Goal: Task Accomplishment & Management: Complete application form

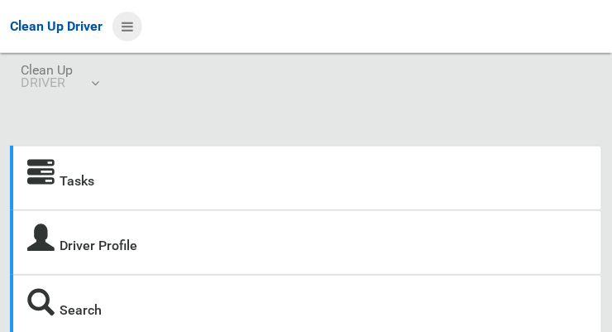
click at [133, 30] on icon at bounding box center [128, 26] width 12 height 28
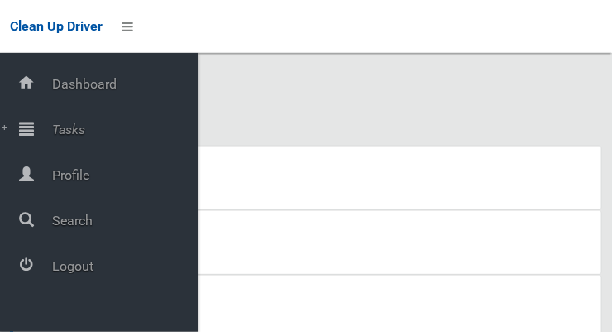
click at [53, 137] on span "Tasks" at bounding box center [122, 130] width 151 height 16
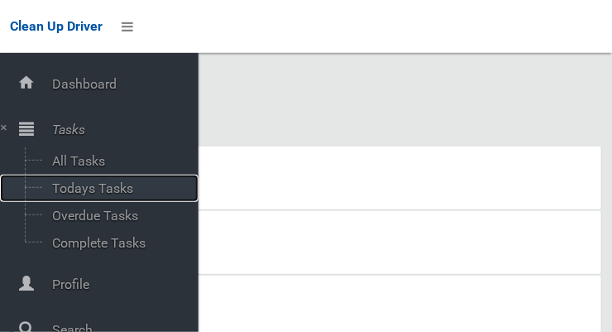
click at [69, 193] on span "Todays Tasks" at bounding box center [115, 188] width 137 height 16
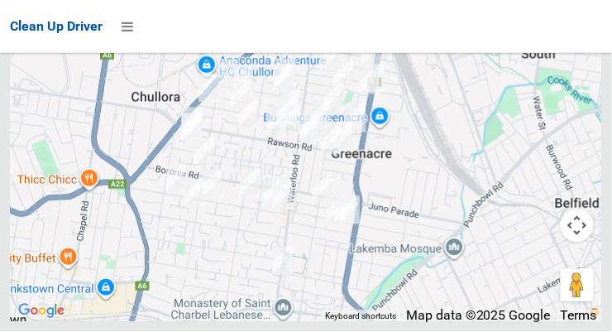
scroll to position [11077, 0]
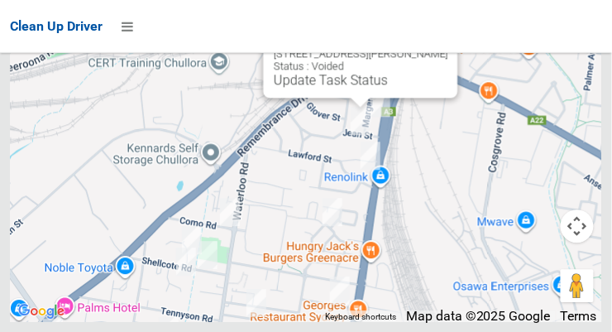
click at [437, 47] on button "Close" at bounding box center [429, 27] width 40 height 40
click at [436, 47] on button "Close" at bounding box center [429, 27] width 40 height 40
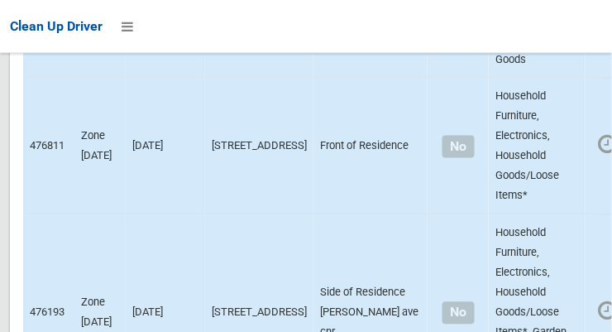
scroll to position [2335, 0]
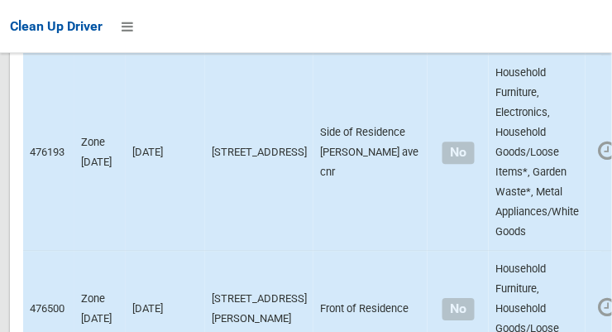
scroll to position [2530, 0]
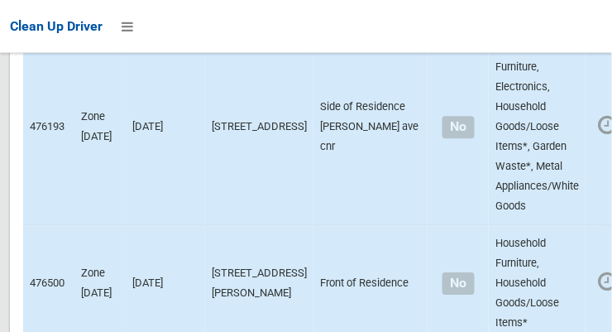
click at [577, 225] on div at bounding box center [306, 166] width 612 height 332
click at [598, 174] on div at bounding box center [306, 166] width 612 height 332
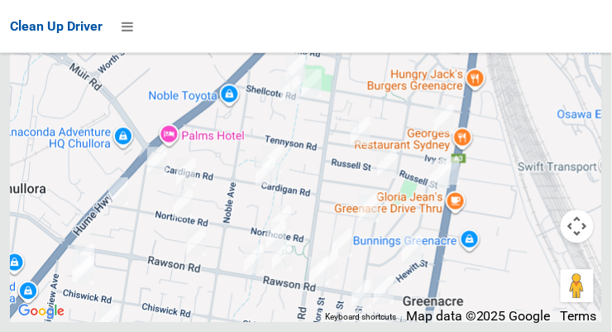
scroll to position [11077, 0]
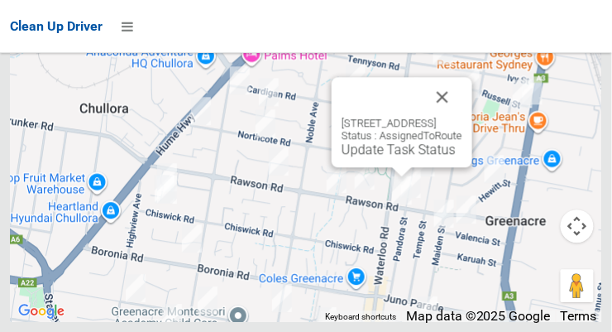
click at [463, 117] on button "Close" at bounding box center [443, 97] width 40 height 40
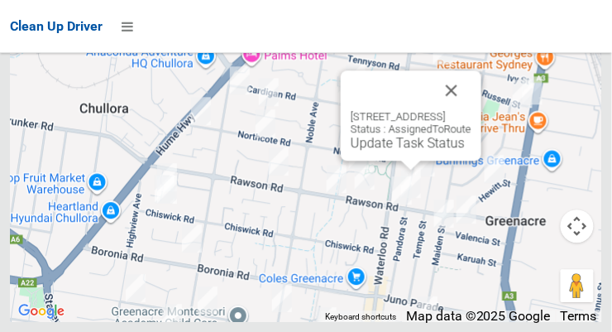
click at [472, 110] on button "Close" at bounding box center [452, 90] width 40 height 40
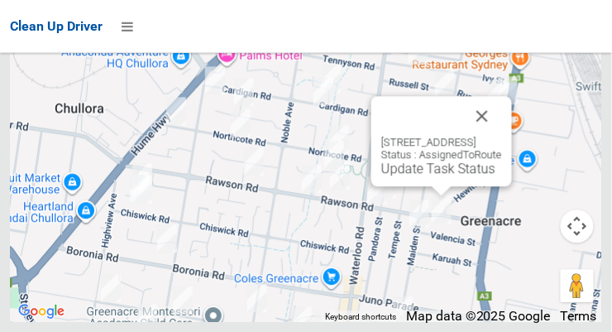
click at [502, 136] on button "Close" at bounding box center [483, 116] width 40 height 40
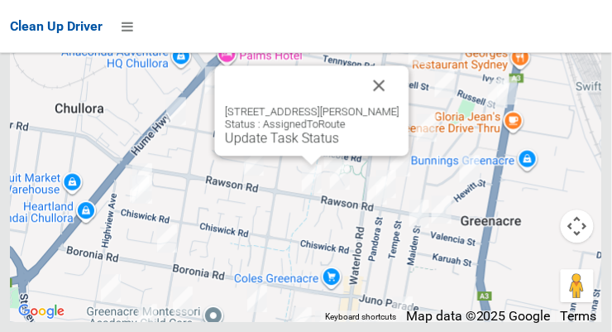
click at [394, 105] on button "Close" at bounding box center [380, 85] width 40 height 40
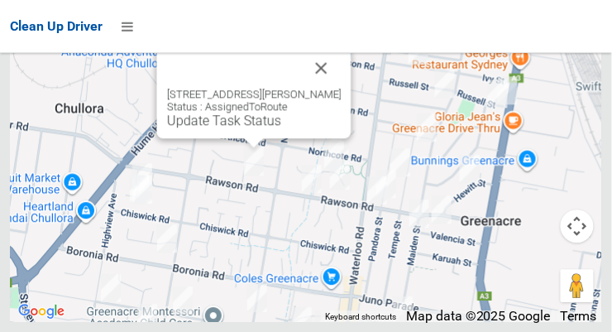
click at [329, 88] on button "Close" at bounding box center [322, 68] width 40 height 40
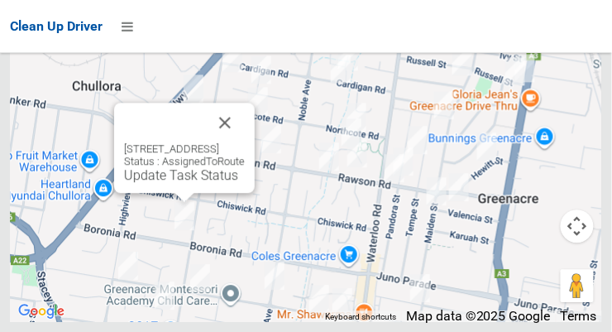
click at [245, 142] on button "Close" at bounding box center [225, 123] width 40 height 40
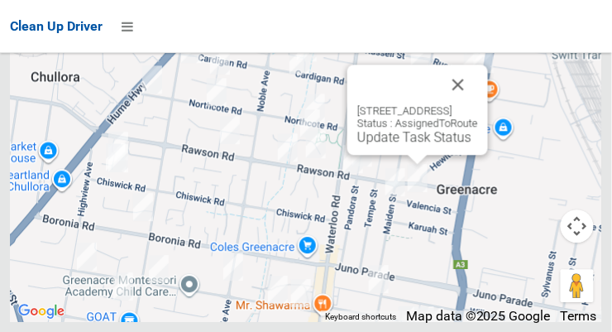
click at [478, 104] on button "Close" at bounding box center [459, 85] width 40 height 40
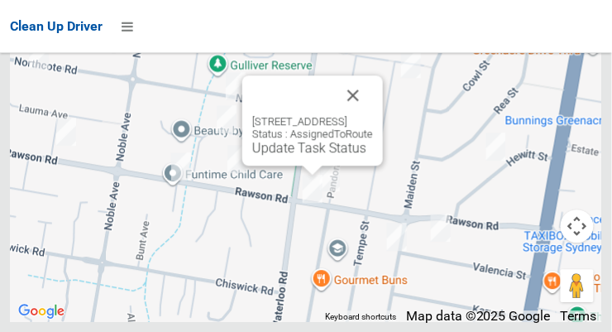
click at [373, 115] on button "Close" at bounding box center [354, 95] width 40 height 40
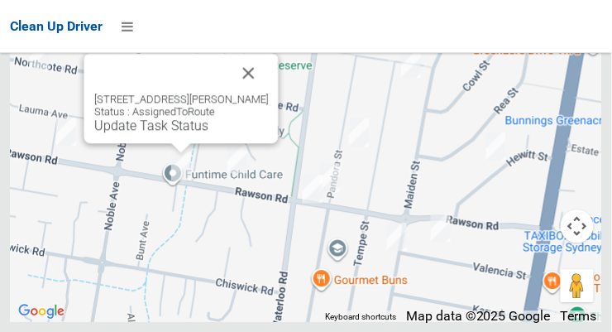
click at [269, 93] on button "Close" at bounding box center [249, 73] width 40 height 40
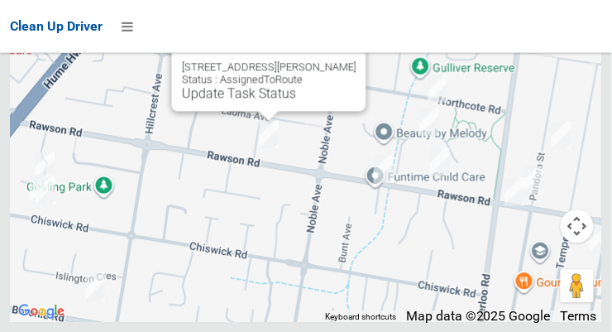
click at [357, 60] on button "Close" at bounding box center [337, 41] width 40 height 40
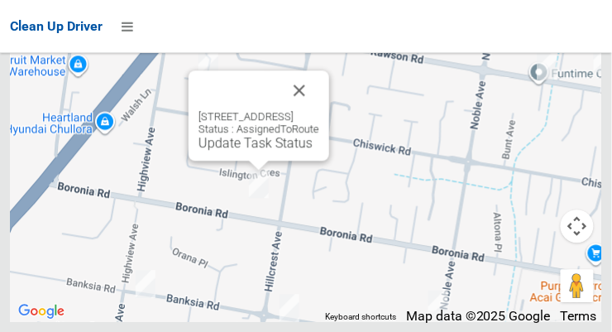
click at [319, 110] on button "Close" at bounding box center [300, 90] width 40 height 40
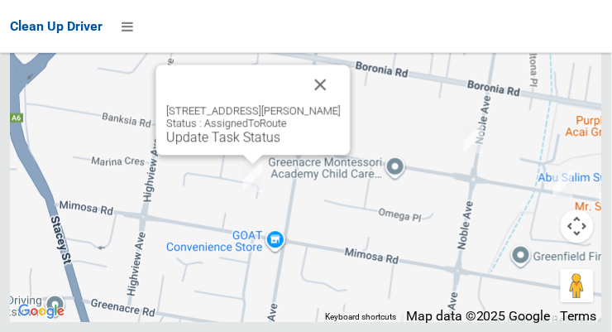
click at [334, 103] on button "Close" at bounding box center [321, 85] width 40 height 40
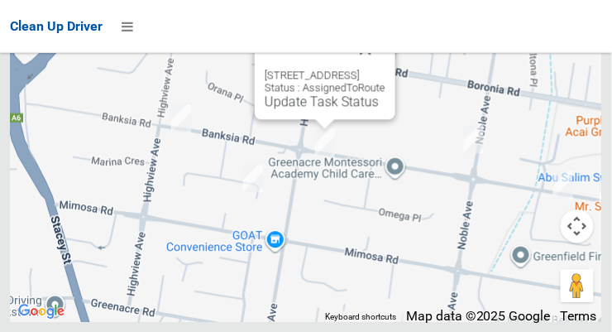
click at [386, 69] on button "Close" at bounding box center [366, 49] width 40 height 40
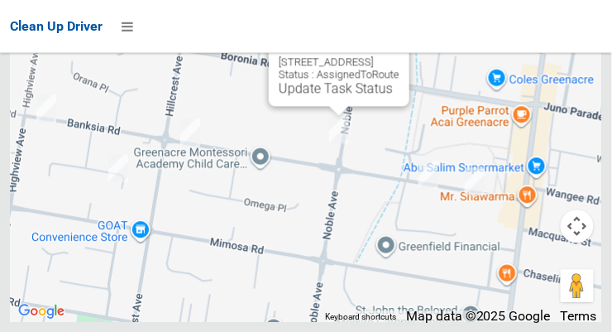
click at [400, 55] on button "Close" at bounding box center [380, 36] width 40 height 40
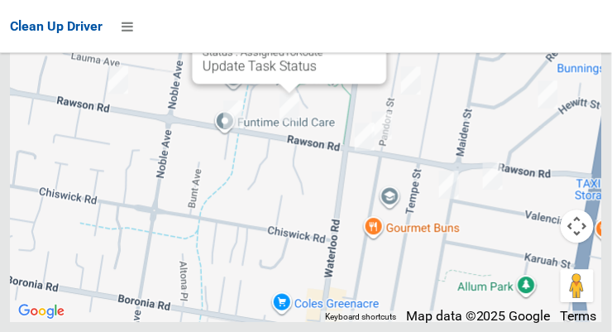
click at [293, 74] on link "Update Task Status" at bounding box center [260, 66] width 114 height 16
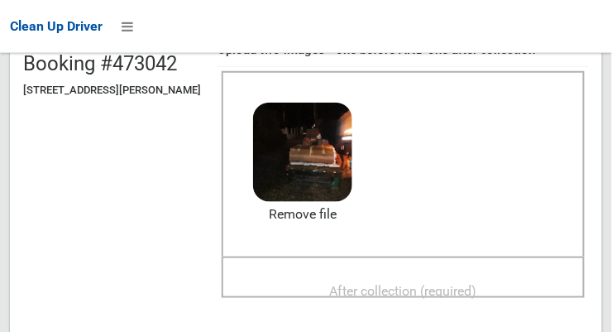
scroll to position [186, 0]
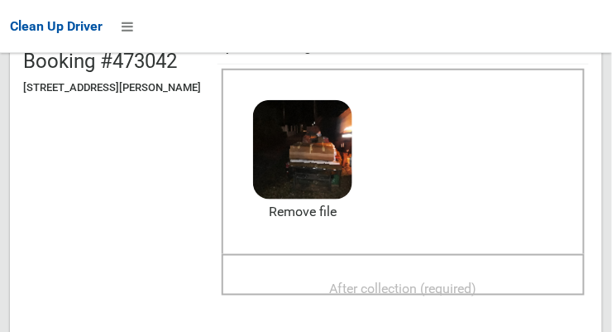
click at [453, 281] on span "After collection (required)" at bounding box center [403, 289] width 147 height 16
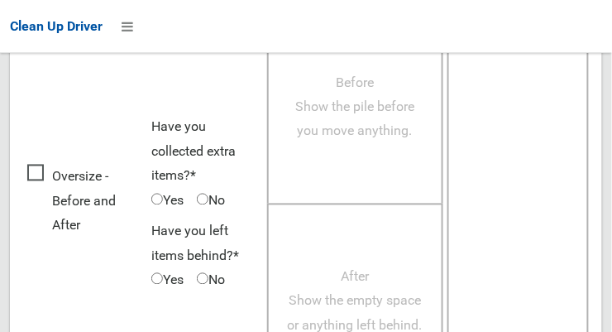
scroll to position [1496, 0]
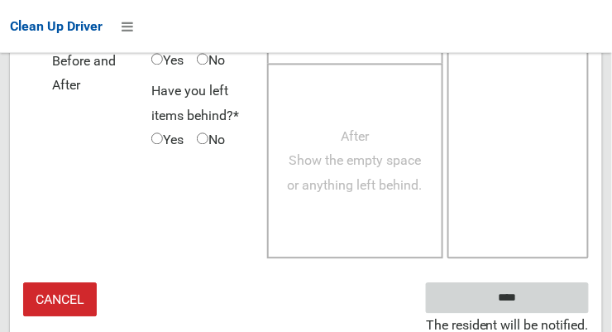
click at [563, 300] on input "****" at bounding box center [507, 297] width 163 height 31
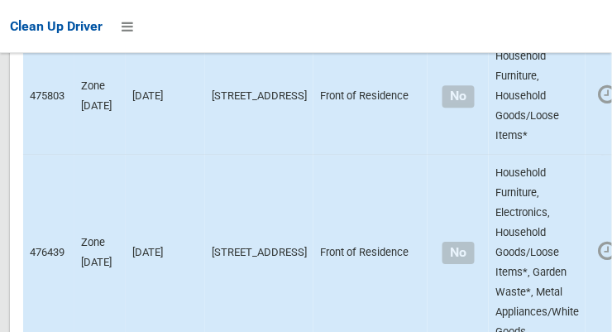
scroll to position [11077, 0]
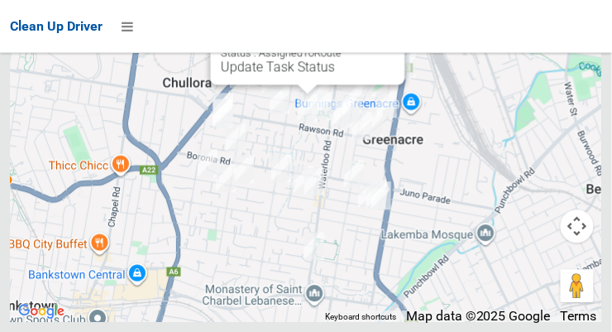
click at [309, 74] on link "Update Task Status" at bounding box center [278, 67] width 114 height 16
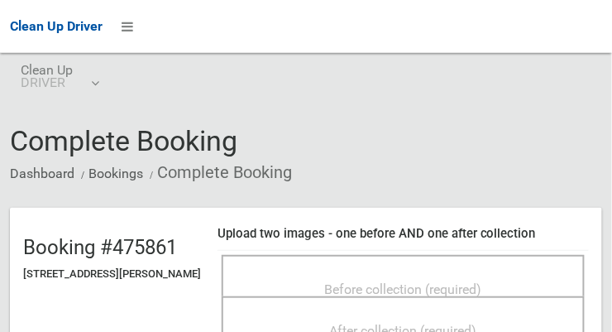
click at [402, 282] on span "Before collection (required)" at bounding box center [403, 289] width 157 height 16
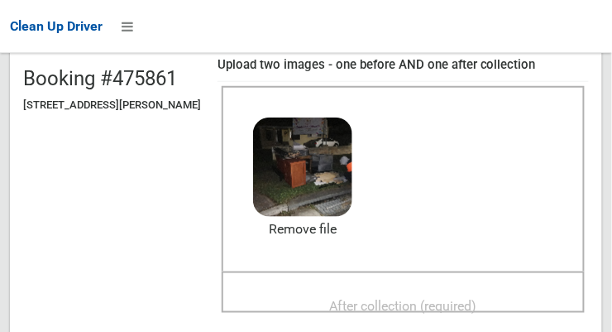
scroll to position [168, 0]
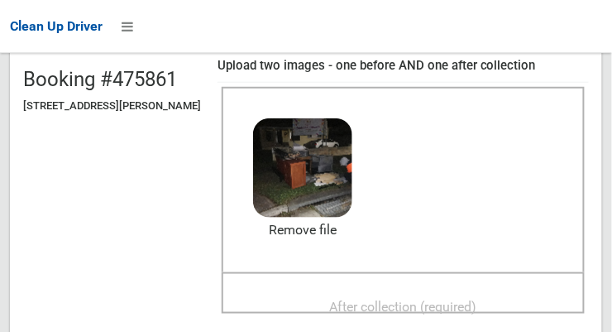
click at [446, 304] on span "After collection (required)" at bounding box center [403, 307] width 147 height 16
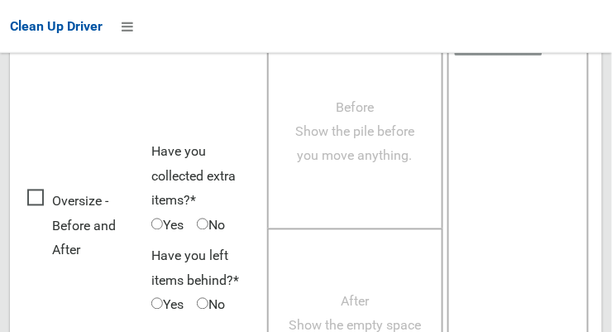
scroll to position [1496, 0]
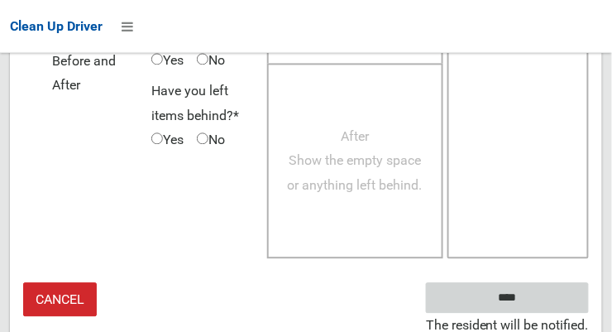
click at [545, 294] on input "****" at bounding box center [507, 297] width 163 height 31
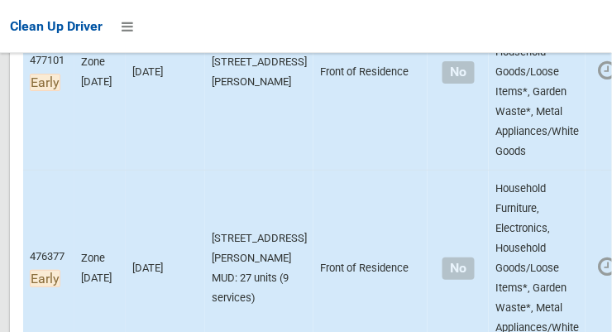
scroll to position [916, 0]
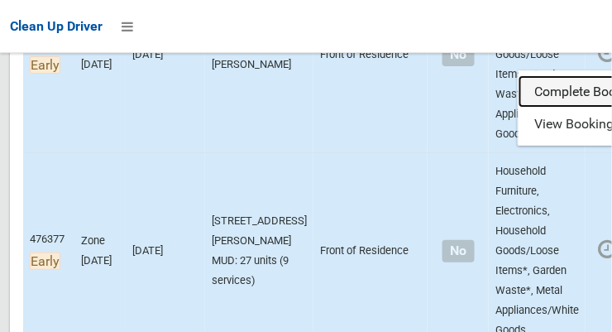
click at [535, 108] on link "Complete Booking" at bounding box center [617, 91] width 197 height 33
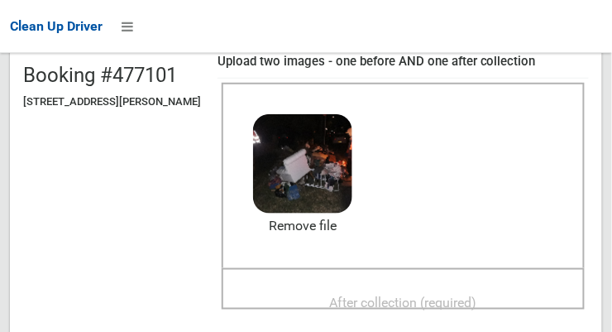
scroll to position [197, 0]
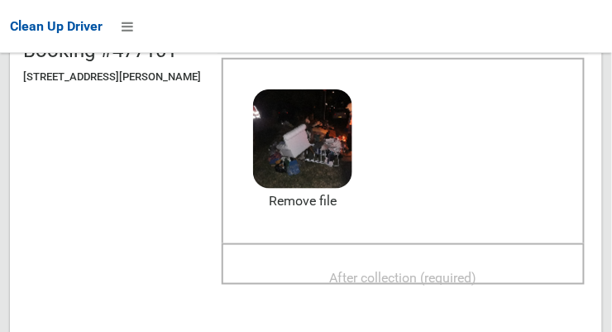
click at [446, 270] on span "After collection (required)" at bounding box center [403, 278] width 147 height 16
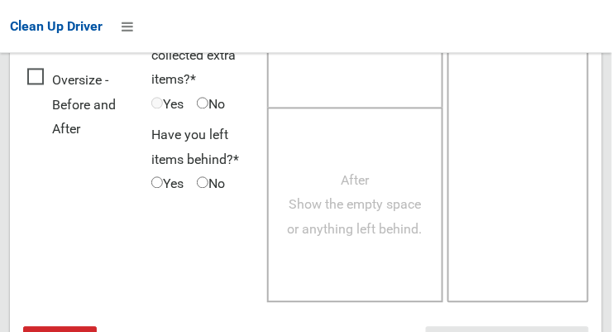
scroll to position [1496, 0]
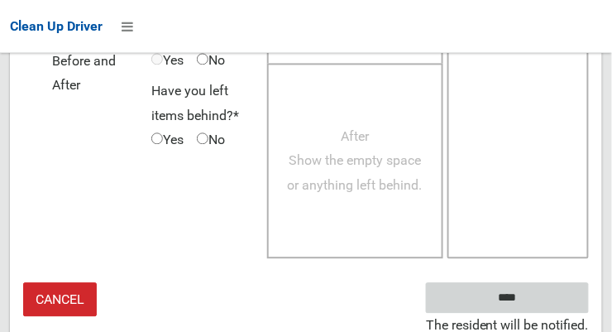
click at [544, 297] on input "****" at bounding box center [507, 297] width 163 height 31
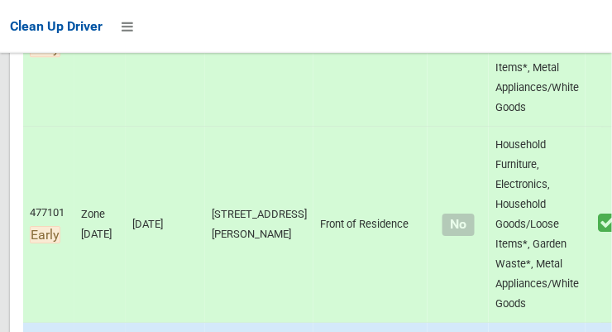
scroll to position [854, 0]
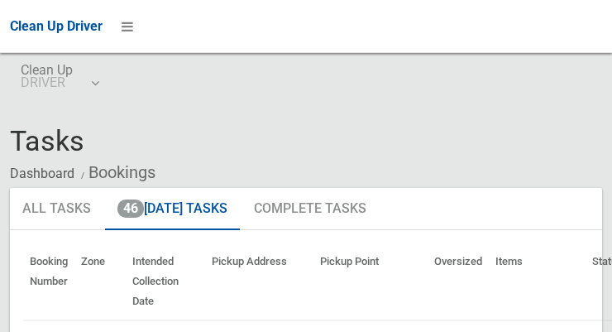
scroll to position [1201, 0]
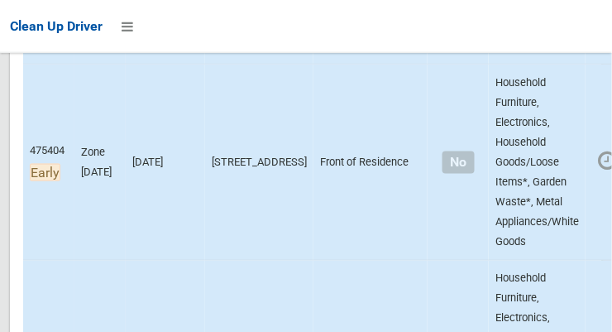
click at [532, 20] on link "Complete Booking" at bounding box center [617, 3] width 197 height 33
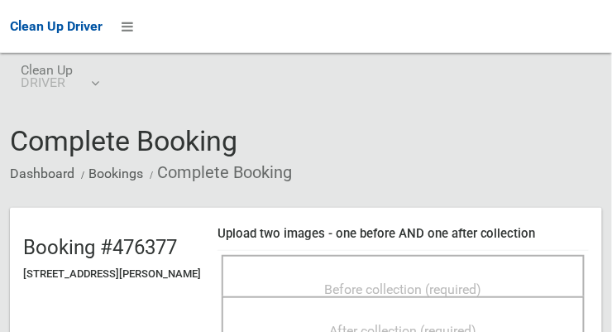
click at [425, 282] on span "Before collection (required)" at bounding box center [403, 289] width 157 height 16
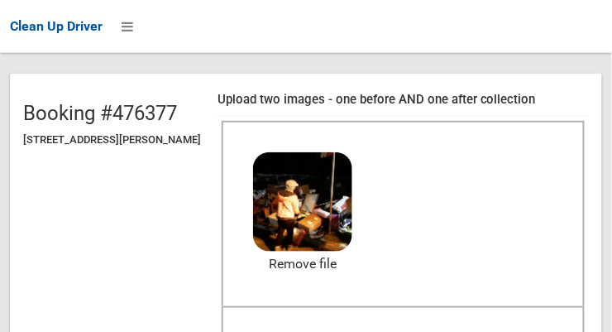
scroll to position [180, 0]
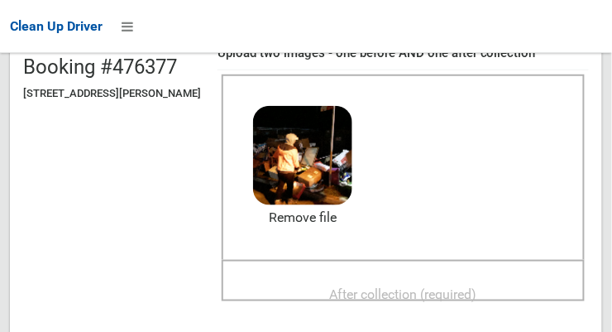
click at [450, 290] on span "After collection (required)" at bounding box center [403, 294] width 147 height 16
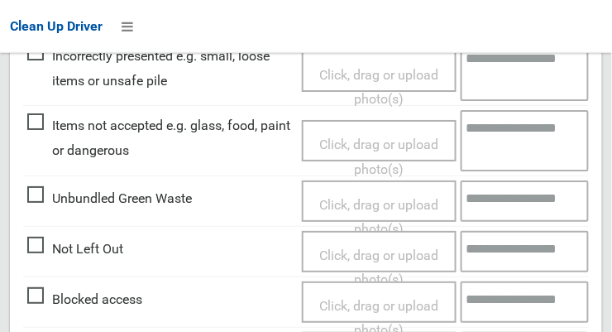
scroll to position [996, 0]
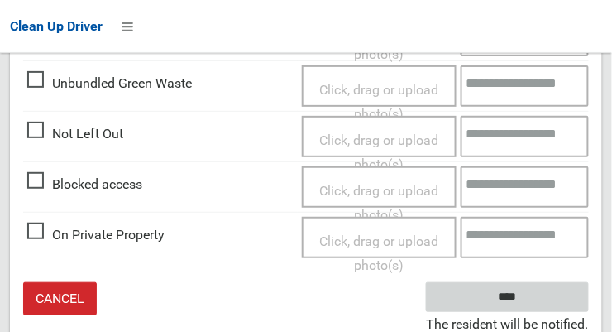
click at [555, 292] on input "****" at bounding box center [507, 297] width 163 height 31
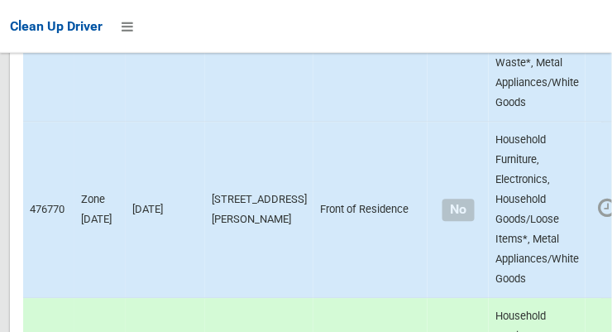
scroll to position [1535, 0]
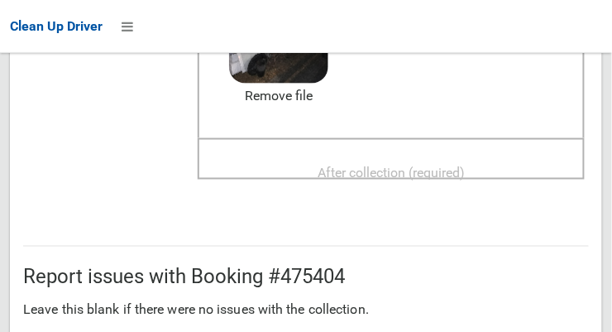
scroll to position [305, 0]
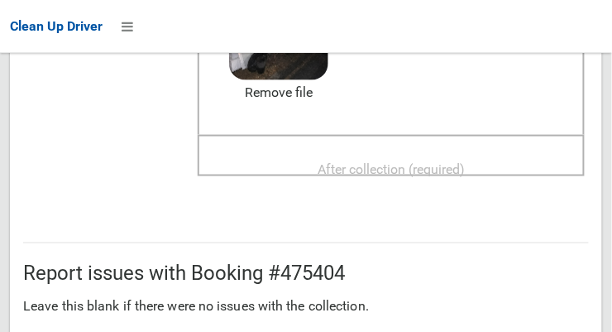
click at [458, 162] on span "After collection (required)" at bounding box center [391, 169] width 147 height 16
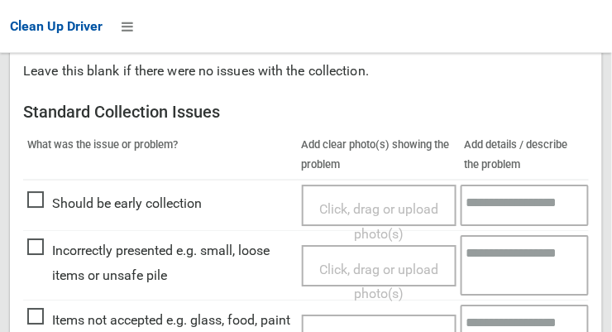
scroll to position [1496, 0]
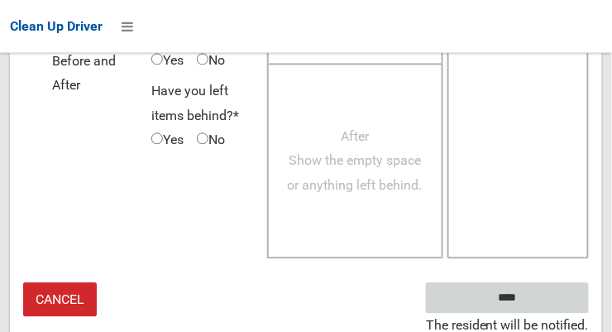
click at [540, 287] on input "****" at bounding box center [507, 297] width 163 height 31
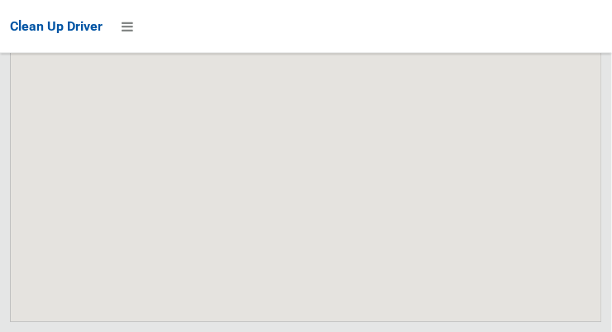
scroll to position [11077, 0]
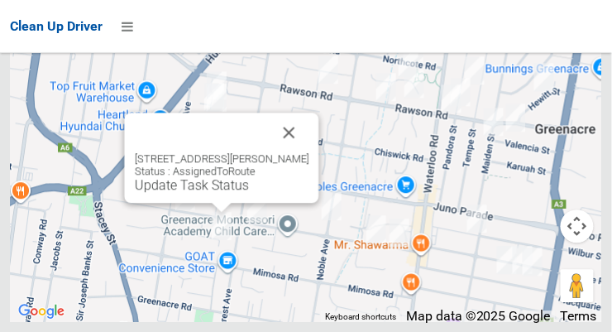
click at [226, 193] on link "Update Task Status" at bounding box center [192, 185] width 114 height 16
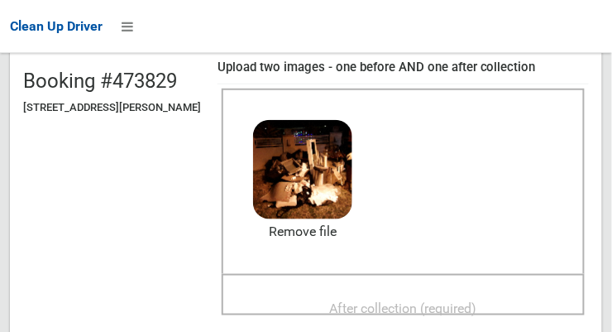
scroll to position [175, 0]
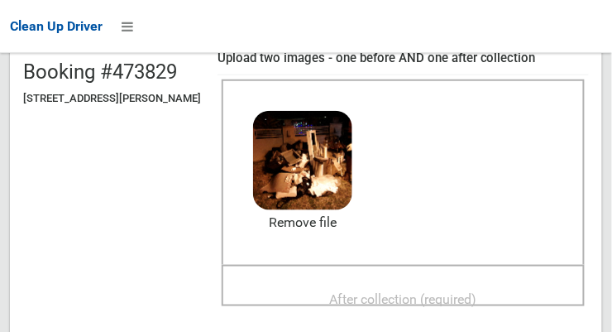
click at [447, 292] on span "After collection (required)" at bounding box center [403, 299] width 147 height 16
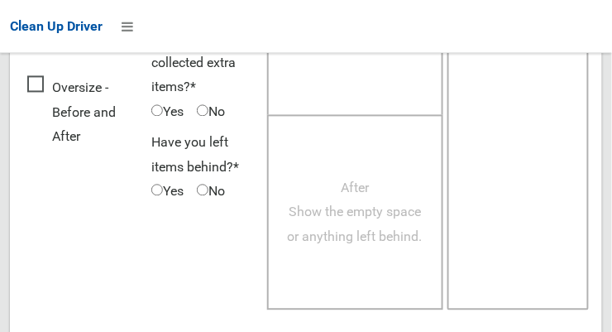
scroll to position [1496, 0]
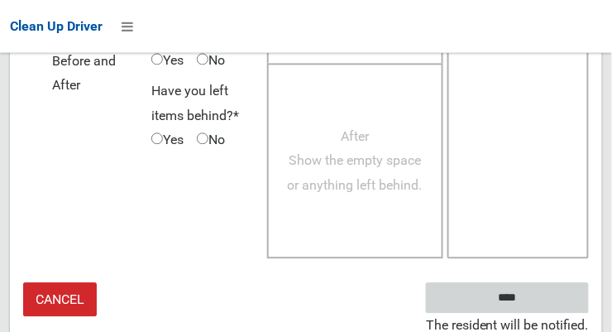
click at [538, 295] on input "****" at bounding box center [507, 297] width 163 height 31
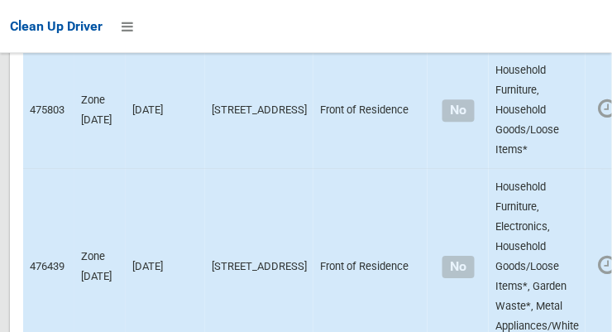
scroll to position [11077, 0]
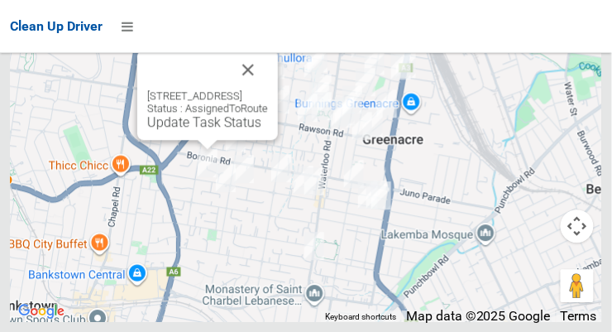
click at [203, 130] on link "Update Task Status" at bounding box center [204, 122] width 114 height 16
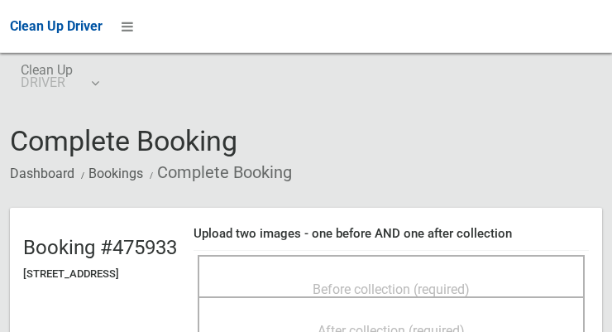
click at [430, 281] on span "Before collection (required)" at bounding box center [391, 289] width 157 height 16
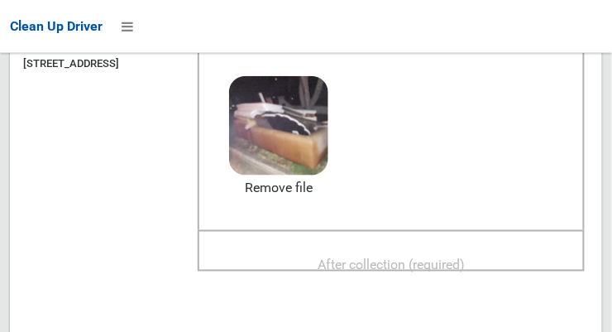
scroll to position [209, 0]
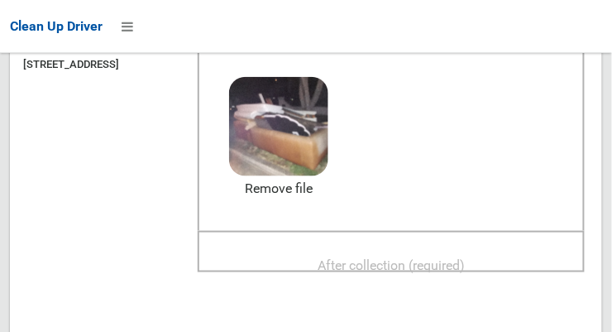
click at [460, 272] on span "After collection (required)" at bounding box center [391, 265] width 147 height 16
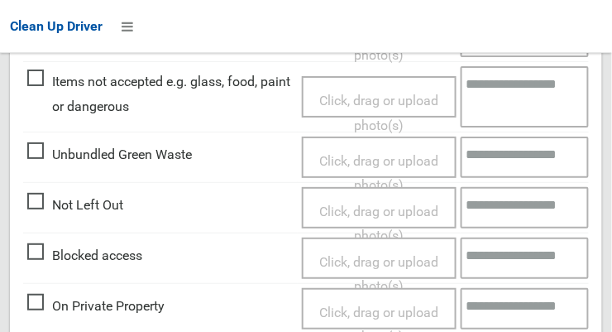
scroll to position [1496, 0]
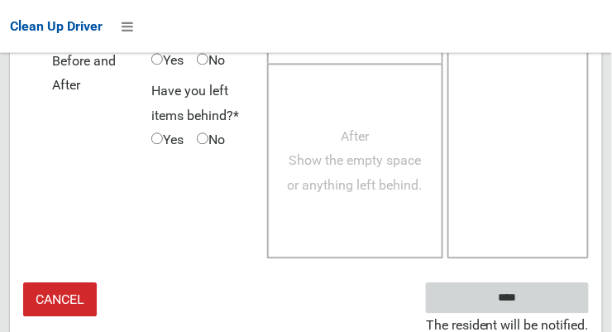
click at [540, 294] on input "****" at bounding box center [507, 297] width 163 height 31
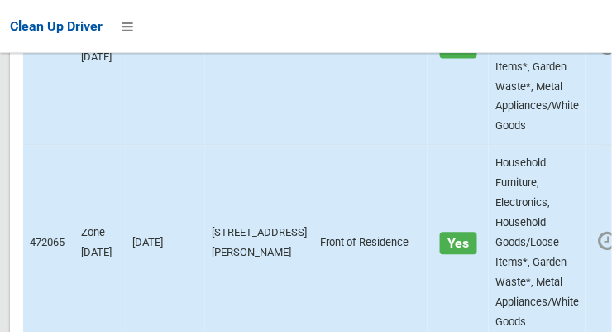
scroll to position [11077, 0]
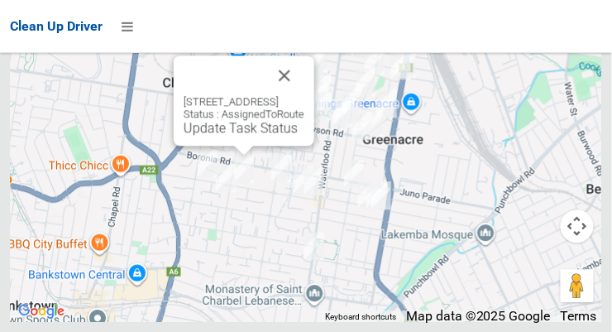
click at [239, 136] on link "Update Task Status" at bounding box center [241, 128] width 114 height 16
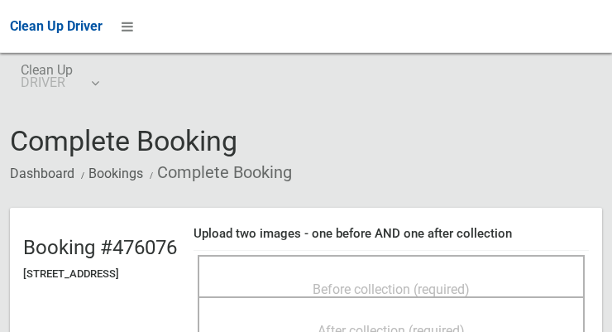
click at [362, 281] on span "Before collection (required)" at bounding box center [391, 289] width 157 height 16
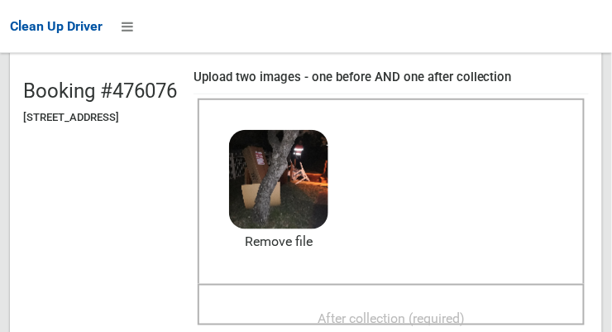
scroll to position [156, 0]
click at [451, 310] on span "After collection (required)" at bounding box center [391, 318] width 147 height 16
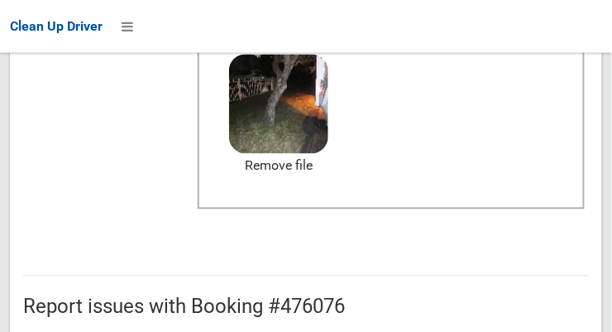
scroll to position [1496, 0]
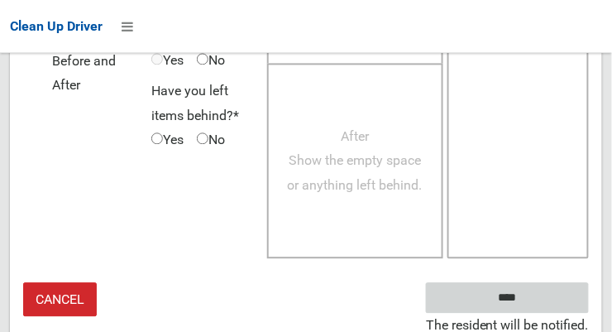
click at [549, 295] on input "****" at bounding box center [507, 297] width 163 height 31
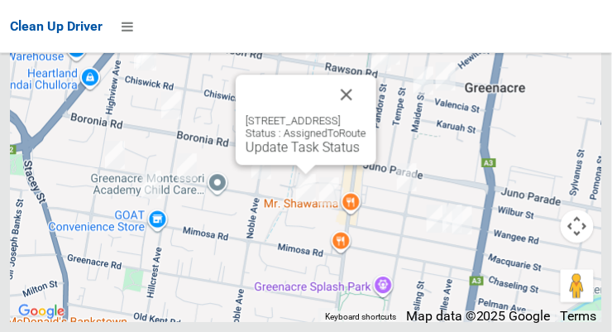
scroll to position [11077, 0]
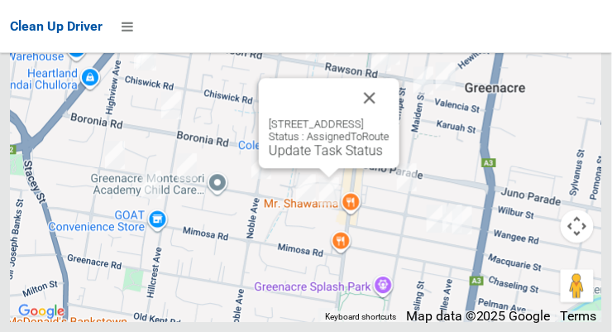
click at [390, 118] on button "Close" at bounding box center [370, 98] width 40 height 40
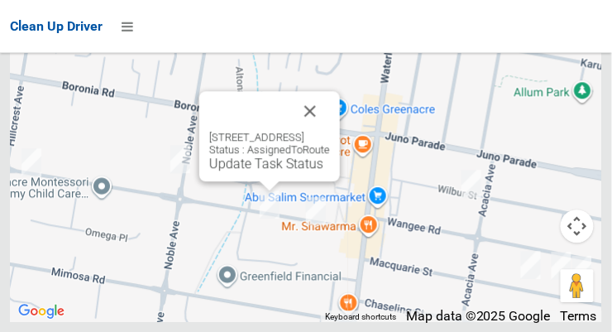
click at [266, 171] on link "Update Task Status" at bounding box center [266, 164] width 114 height 16
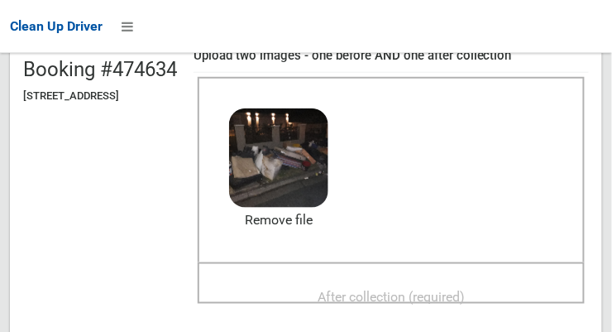
scroll to position [176, 0]
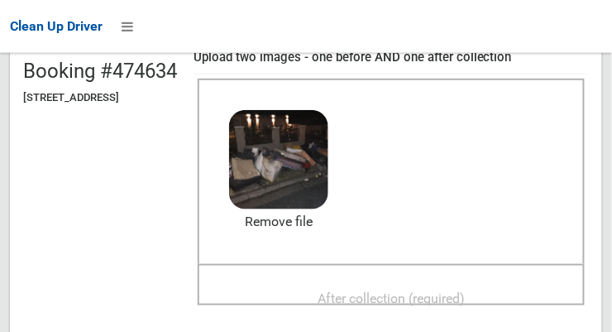
click at [434, 291] on span "After collection (required)" at bounding box center [391, 298] width 147 height 16
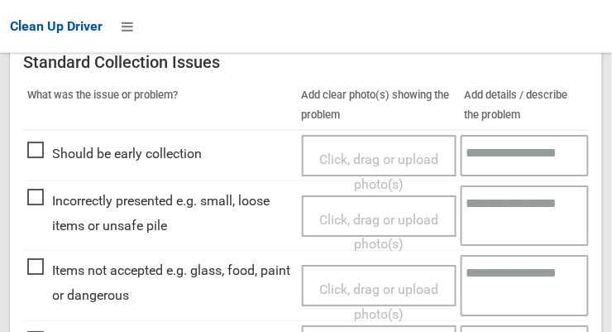
scroll to position [735, 0]
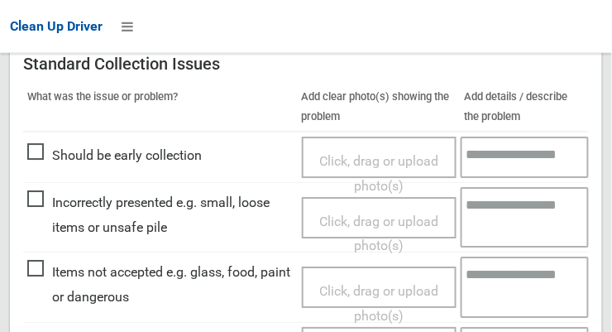
click at [370, 283] on span "Click, drag or upload photo(s)" at bounding box center [378, 303] width 119 height 41
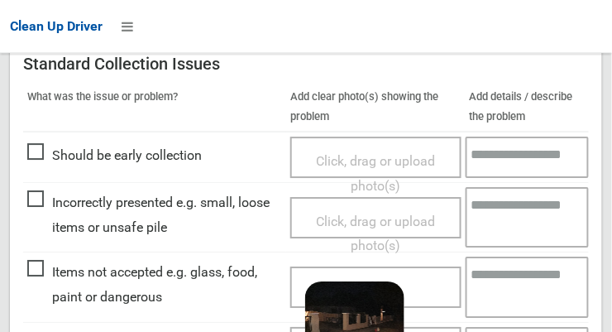
click at [506, 276] on textarea at bounding box center [528, 287] width 124 height 60
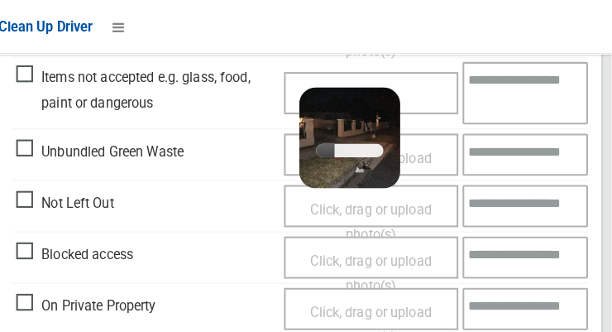
scroll to position [929, 0]
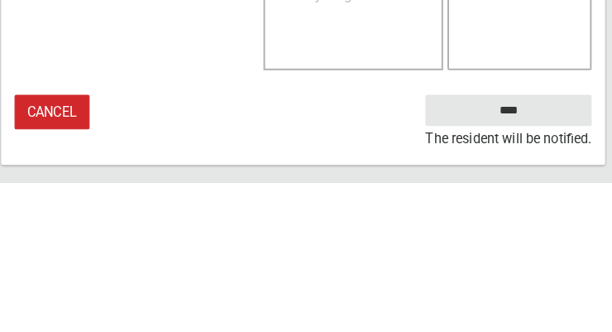
type textarea "**********"
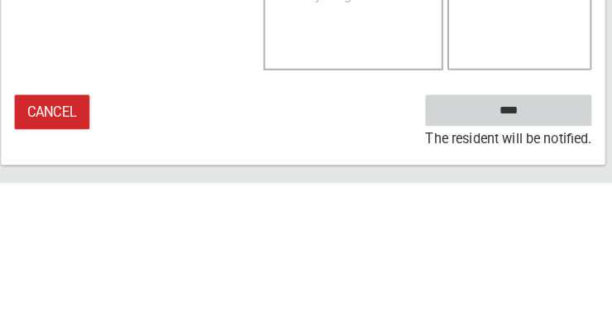
click at [553, 263] on input "****" at bounding box center [507, 261] width 163 height 31
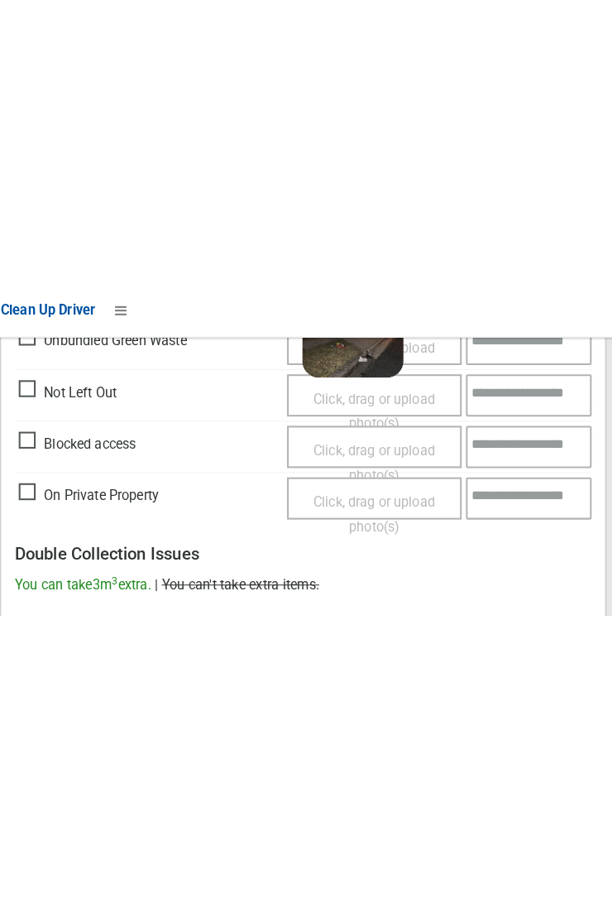
scroll to position [966, 0]
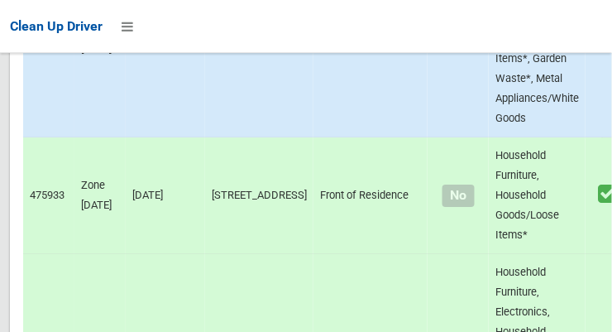
scroll to position [11077, 0]
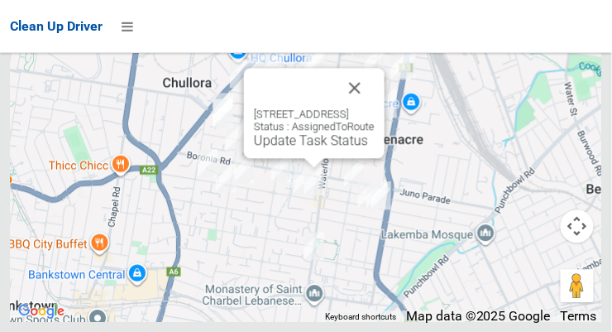
click at [316, 148] on link "Update Task Status" at bounding box center [311, 140] width 114 height 16
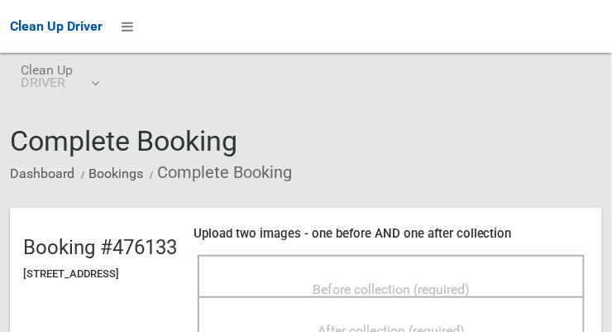
click at [421, 281] on span "Before collection (required)" at bounding box center [391, 289] width 157 height 16
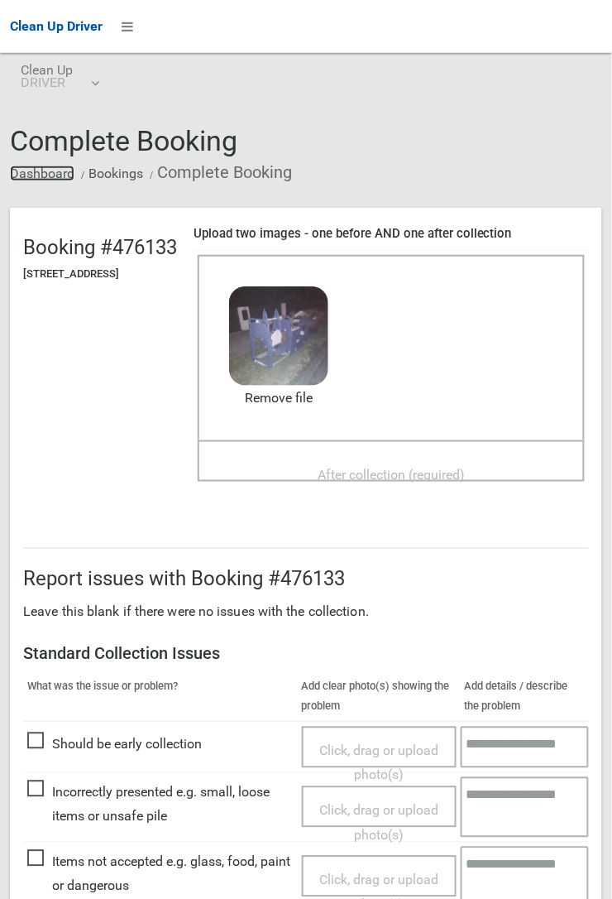
click at [57, 166] on link "Dashboard" at bounding box center [42, 174] width 65 height 16
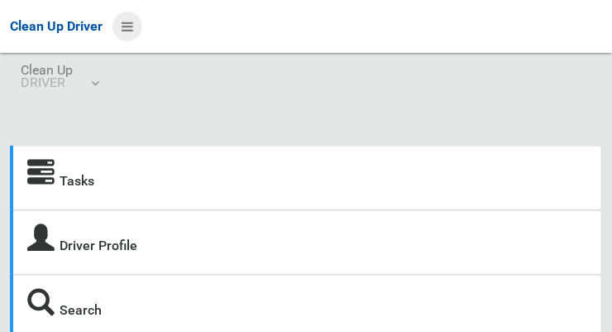
click at [133, 34] on icon at bounding box center [128, 26] width 12 height 28
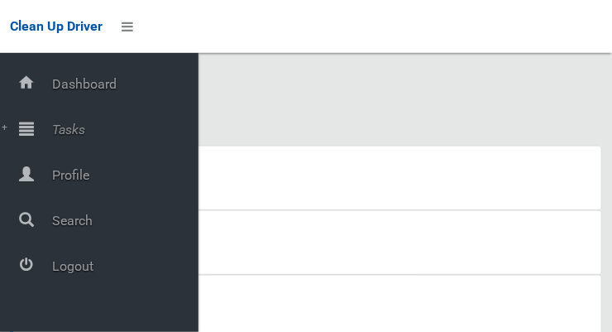
click at [109, 137] on span "Tasks" at bounding box center [122, 130] width 151 height 16
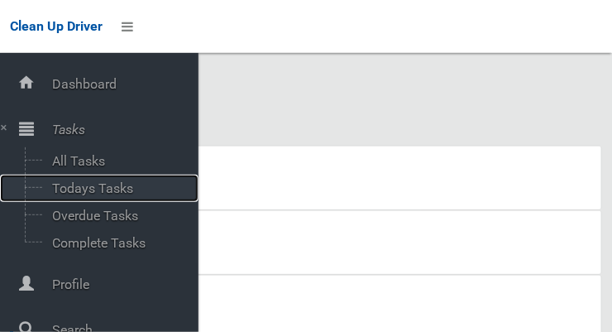
click at [129, 191] on span "Todays Tasks" at bounding box center [115, 188] width 137 height 16
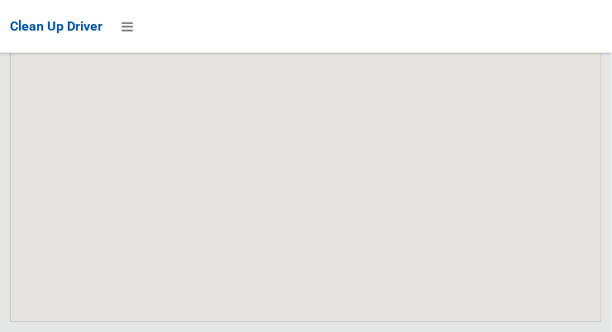
scroll to position [11077, 0]
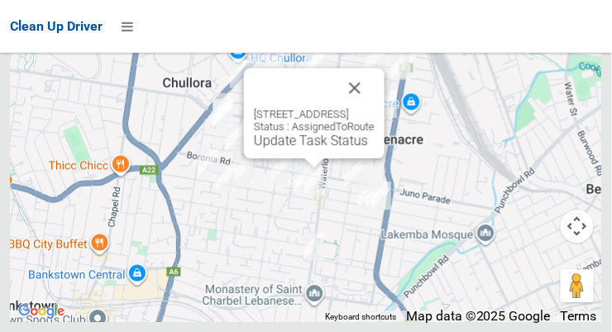
click at [305, 148] on link "Update Task Status" at bounding box center [311, 140] width 114 height 16
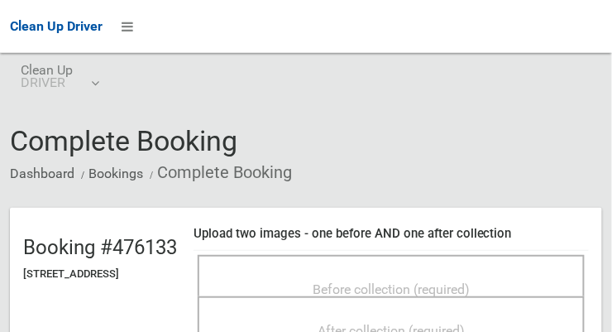
click at [426, 281] on span "Before collection (required)" at bounding box center [391, 289] width 157 height 16
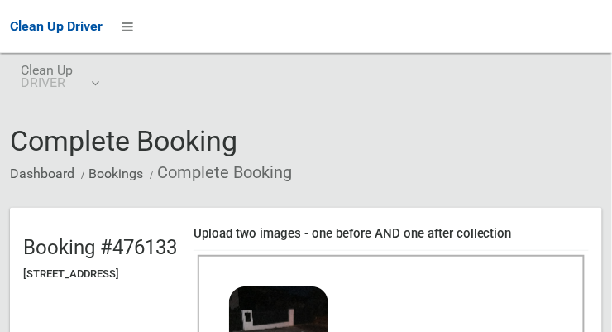
scroll to position [190, 0]
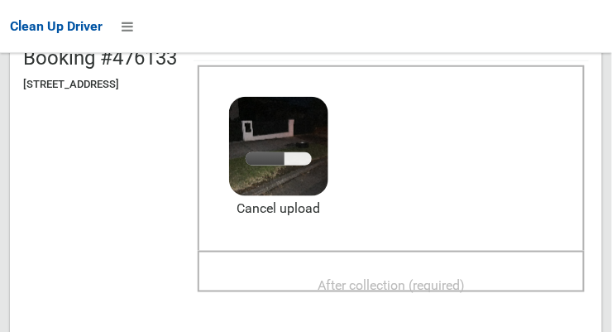
click at [441, 277] on span "After collection (required)" at bounding box center [391, 285] width 147 height 16
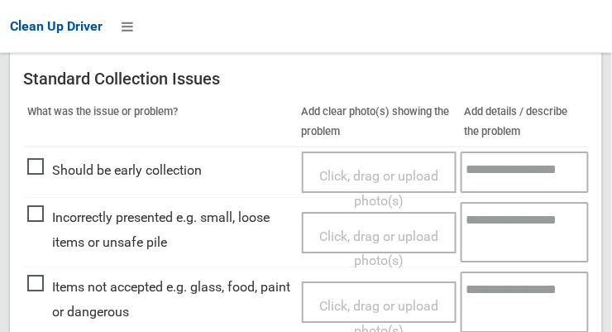
scroll to position [736, 0]
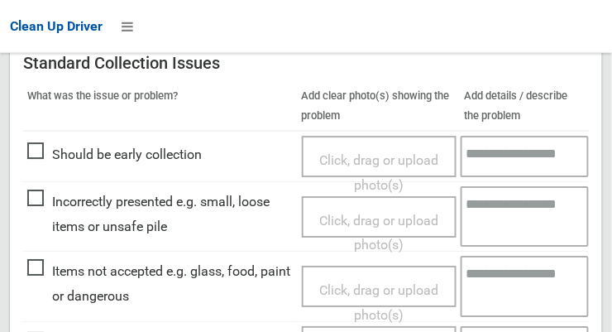
click at [372, 282] on span "Click, drag or upload photo(s)" at bounding box center [378, 302] width 119 height 41
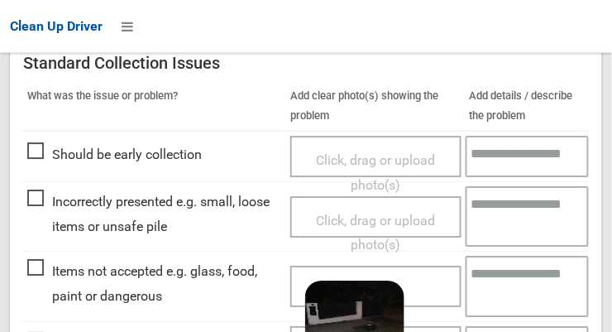
click at [505, 277] on textarea at bounding box center [528, 286] width 124 height 60
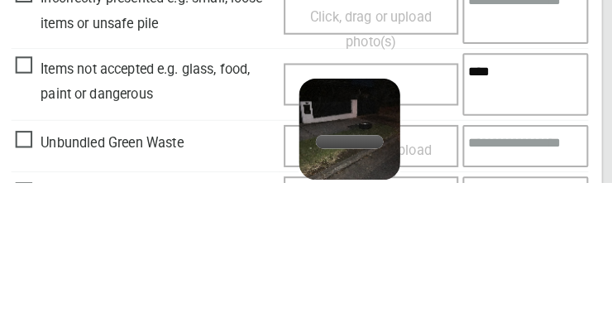
scroll to position [789, 0]
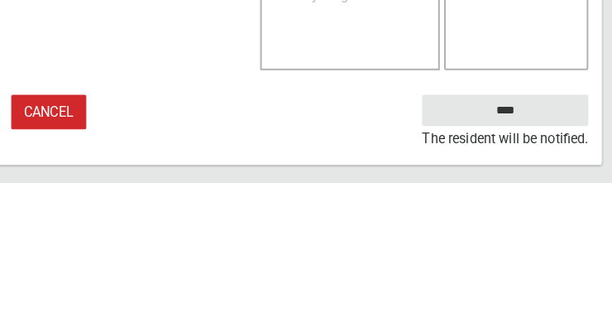
type textarea "****"
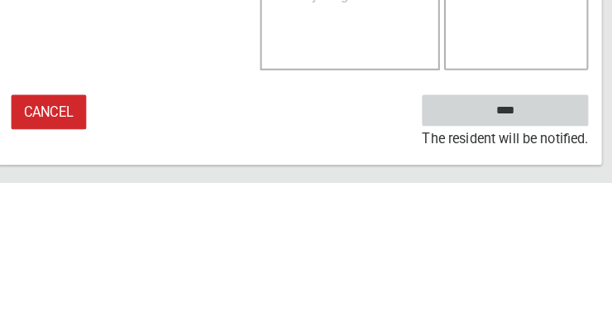
click at [561, 261] on input "****" at bounding box center [507, 261] width 163 height 31
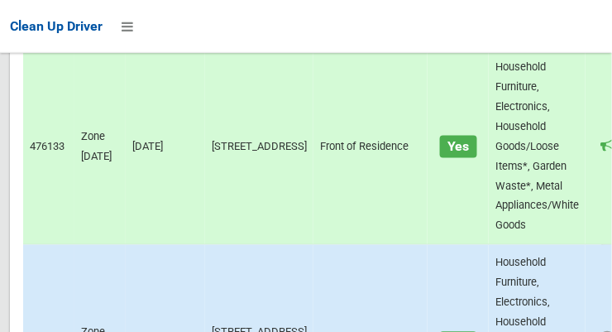
scroll to position [11077, 0]
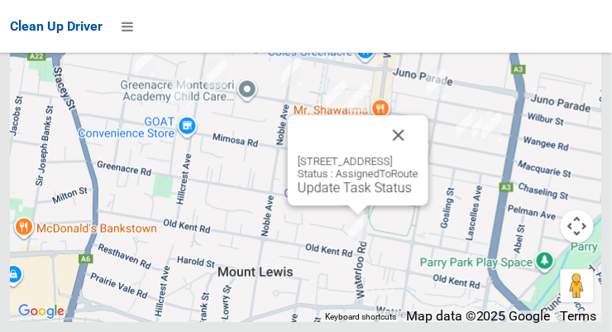
click at [419, 155] on button "Close" at bounding box center [399, 135] width 40 height 40
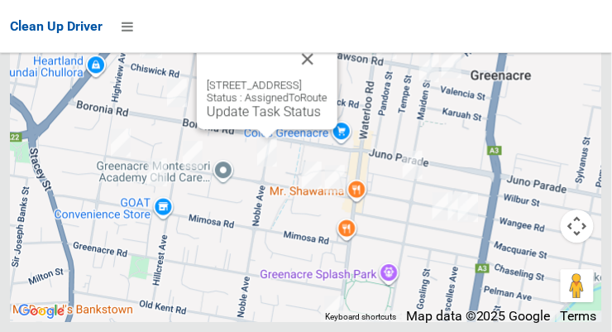
click at [328, 79] on button "Close" at bounding box center [308, 59] width 40 height 40
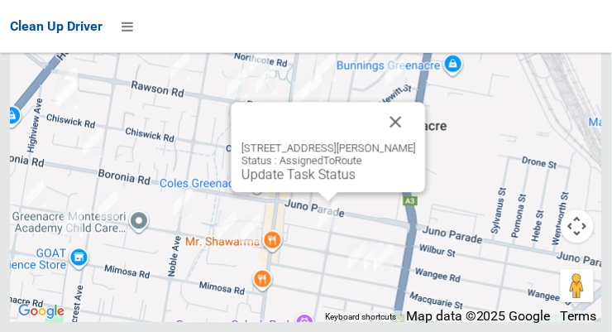
click at [405, 142] on button "Close" at bounding box center [397, 122] width 40 height 40
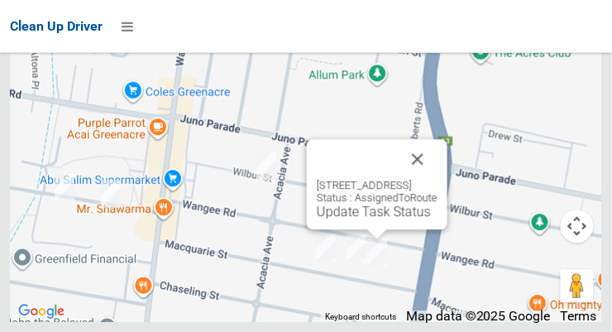
click at [438, 179] on button "Close" at bounding box center [418, 159] width 40 height 40
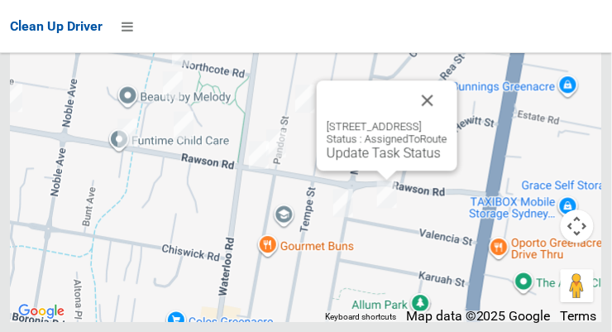
click at [448, 120] on button "Close" at bounding box center [428, 100] width 40 height 40
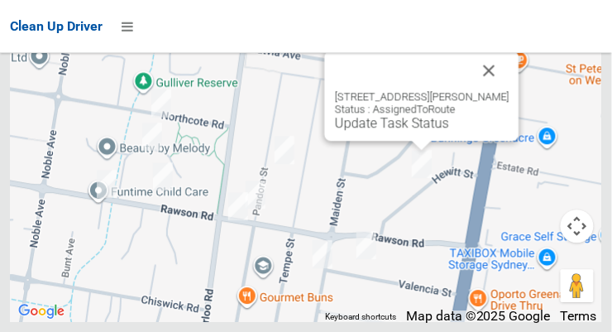
click at [489, 90] on button "Close" at bounding box center [490, 70] width 40 height 40
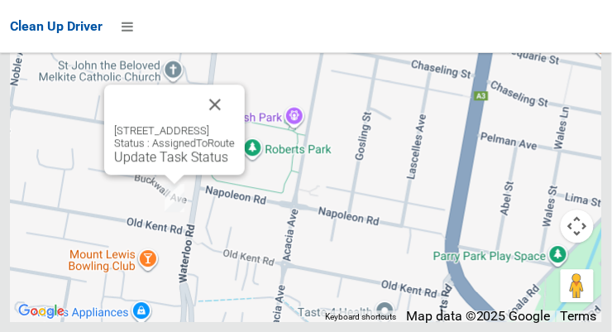
click at [235, 124] on button "Close" at bounding box center [215, 104] width 40 height 40
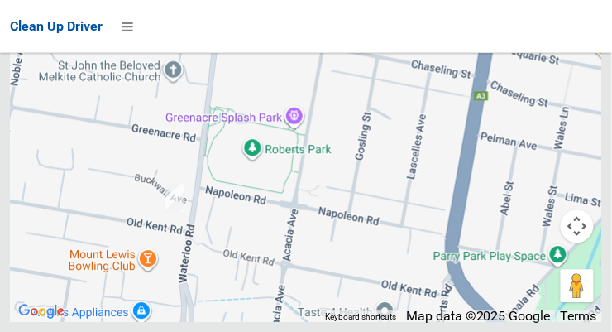
scroll to position [10727, 0]
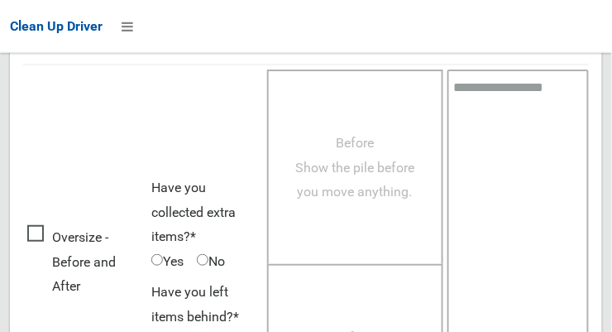
scroll to position [1006, 0]
click at [45, 235] on span "Oversize - Before and After" at bounding box center [85, 262] width 116 height 74
click at [166, 259] on span "Yes" at bounding box center [167, 261] width 32 height 25
click at [166, 262] on span "Yes" at bounding box center [167, 261] width 32 height 25
click at [343, 196] on span "Before Show the pile before you move anything." at bounding box center [354, 167] width 119 height 65
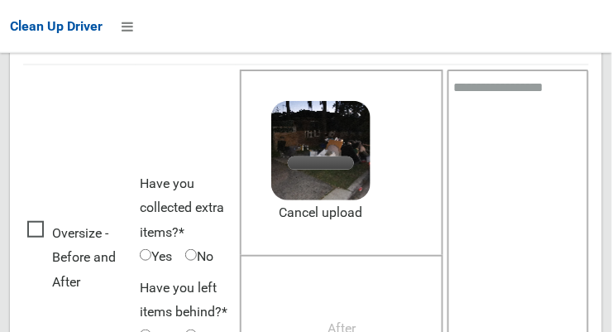
click at [404, 211] on div "Before Show the pile before you move anything. 2.9 MB 2025-08-1806.01.207317611…" at bounding box center [342, 162] width 204 height 185
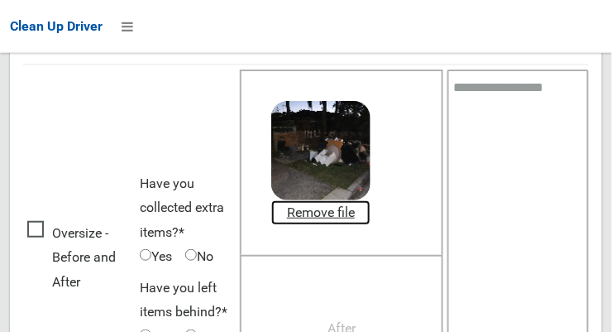
click at [334, 217] on link "Remove file" at bounding box center [320, 212] width 99 height 25
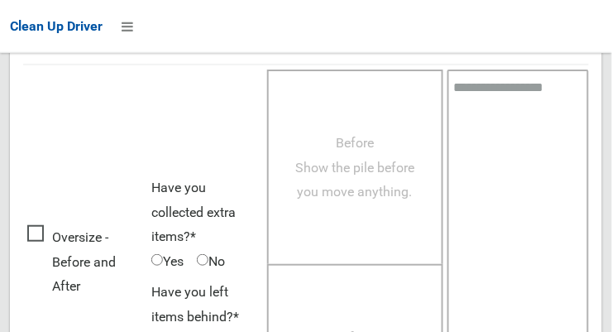
click at [378, 163] on span "Before Show the pile before you move anything." at bounding box center [354, 167] width 119 height 65
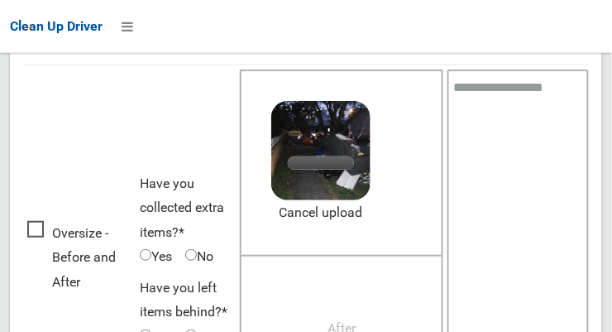
click at [522, 107] on textarea at bounding box center [519, 260] width 142 height 381
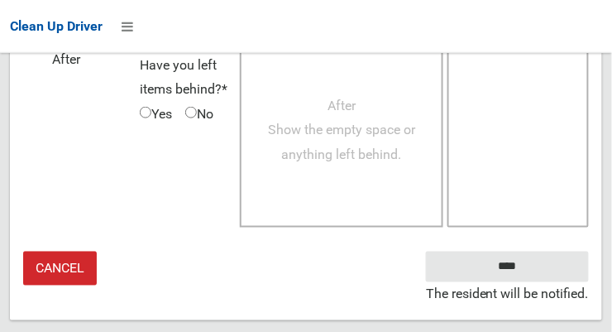
scroll to position [1235, 0]
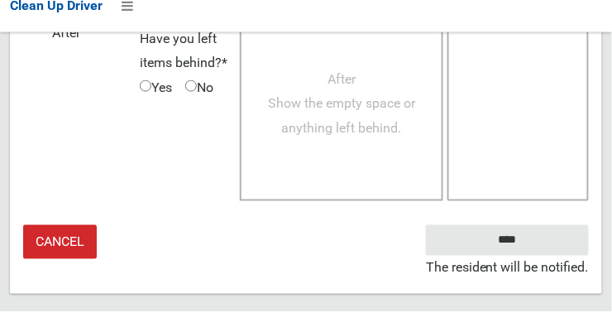
type textarea "**********"
click at [382, 145] on span "After Show the empty space or anything left behind." at bounding box center [341, 124] width 147 height 65
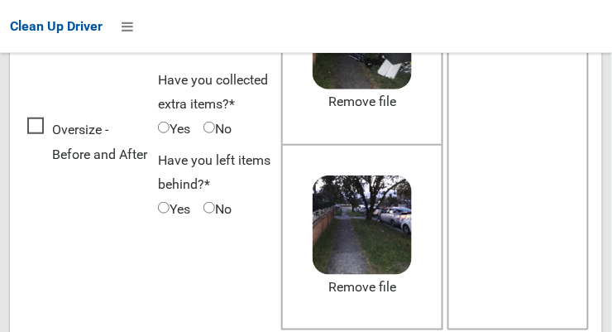
scroll to position [1190, 0]
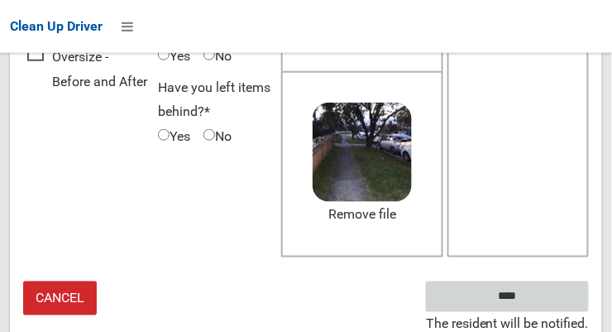
click at [540, 290] on input "****" at bounding box center [507, 296] width 163 height 31
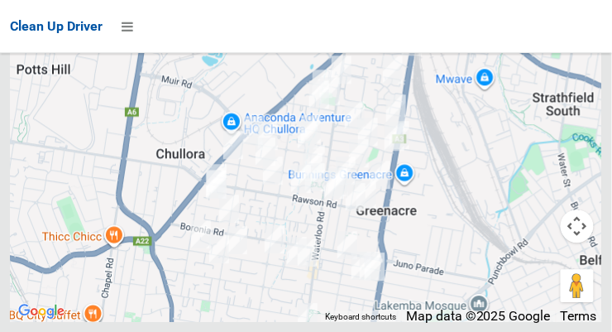
scroll to position [11077, 0]
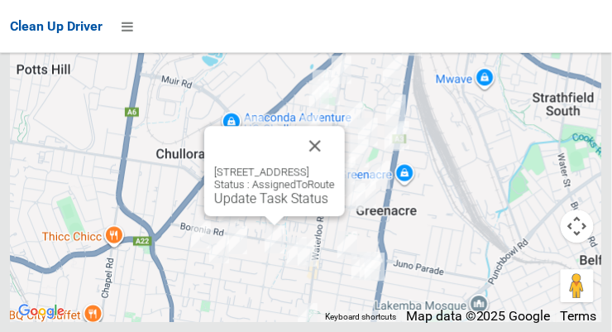
click at [280, 206] on link "Update Task Status" at bounding box center [271, 198] width 114 height 16
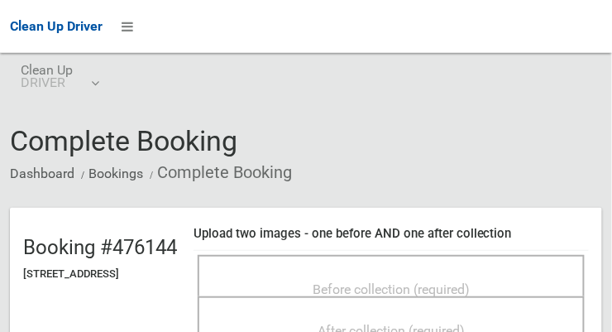
click at [398, 281] on span "Before collection (required)" at bounding box center [391, 289] width 157 height 16
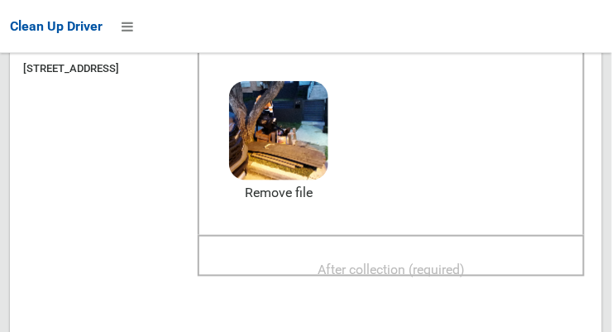
scroll to position [204, 0]
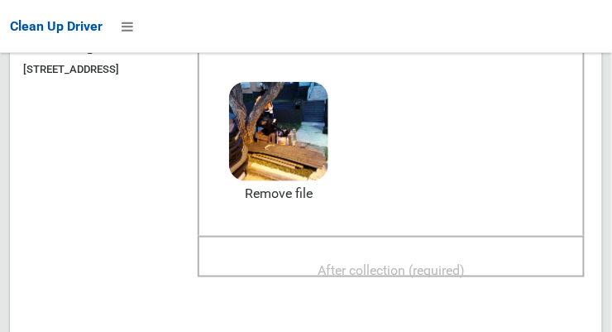
click at [438, 274] on span "After collection (required)" at bounding box center [391, 270] width 147 height 16
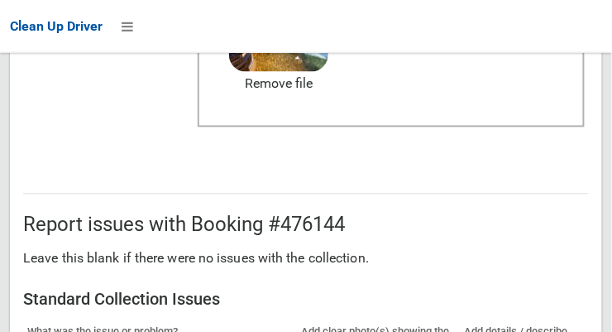
scroll to position [1496, 0]
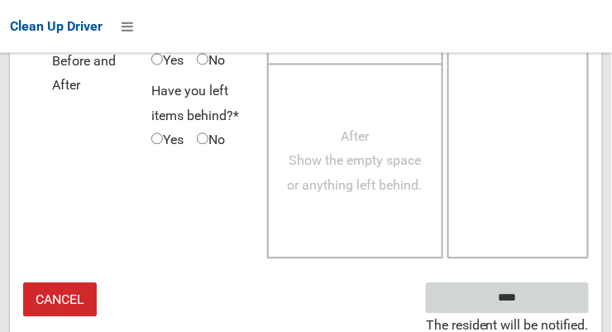
click at [543, 285] on input "****" at bounding box center [507, 297] width 163 height 31
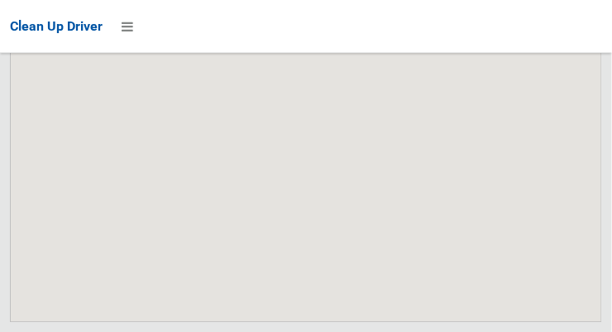
scroll to position [11077, 0]
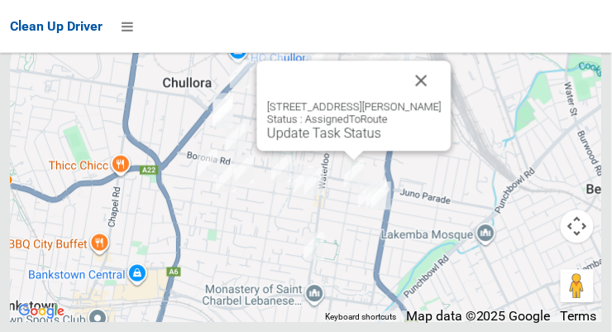
click at [350, 141] on link "Update Task Status" at bounding box center [324, 133] width 114 height 16
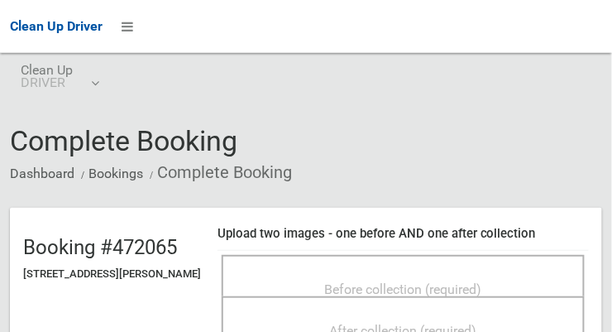
click at [406, 281] on span "Before collection (required)" at bounding box center [403, 289] width 157 height 16
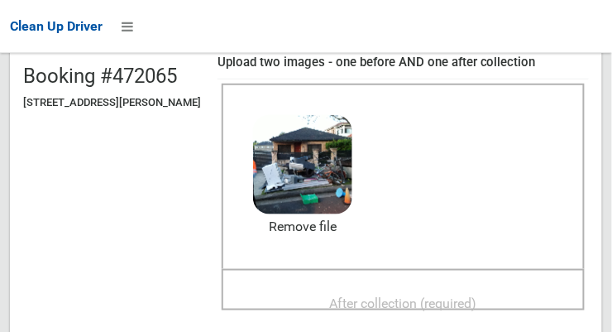
scroll to position [194, 0]
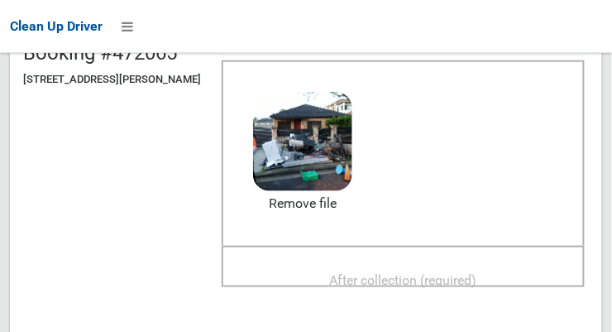
click at [456, 272] on span "After collection (required)" at bounding box center [403, 280] width 147 height 16
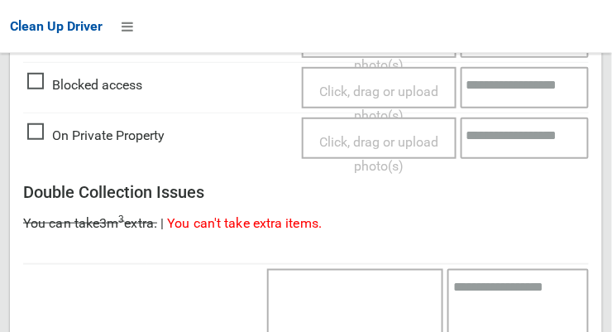
scroll to position [1496, 0]
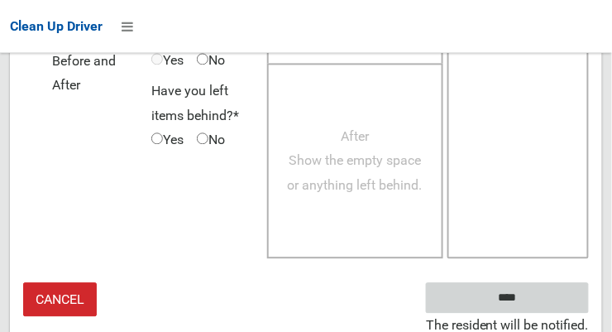
click at [544, 290] on input "****" at bounding box center [507, 297] width 163 height 31
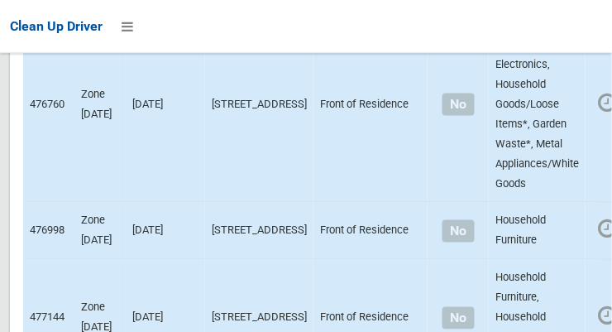
scroll to position [11077, 0]
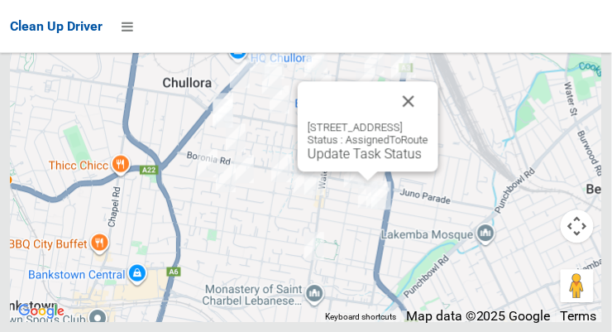
click at [353, 161] on link "Update Task Status" at bounding box center [365, 154] width 114 height 16
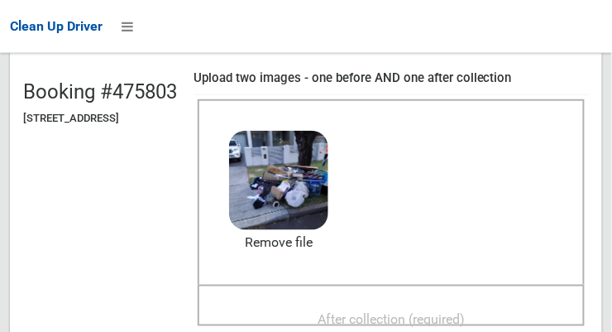
scroll to position [186, 0]
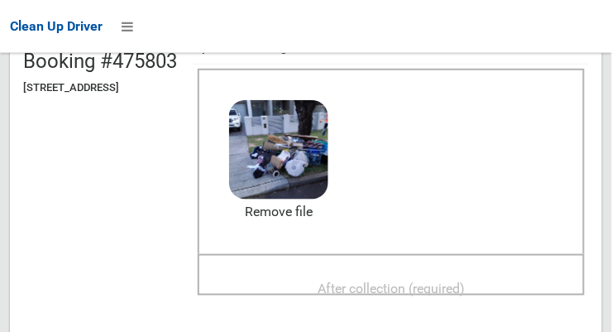
click at [459, 288] on span "After collection (required)" at bounding box center [391, 289] width 147 height 16
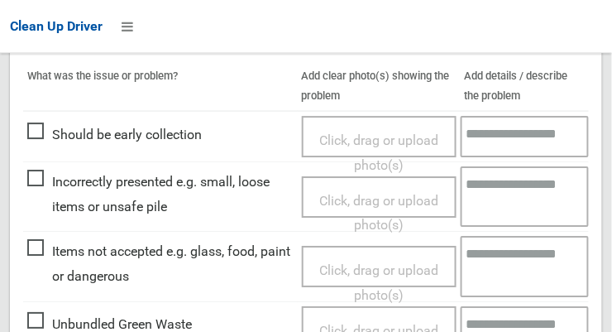
scroll to position [754, 0]
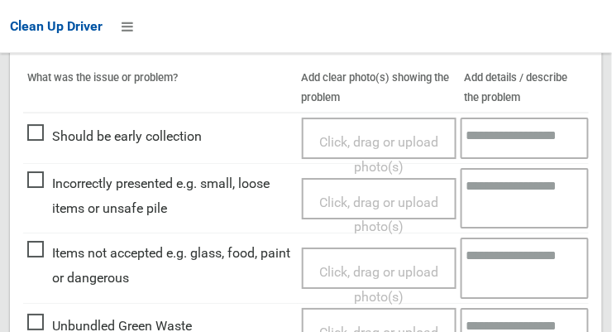
click at [385, 264] on span "Click, drag or upload photo(s)" at bounding box center [378, 284] width 119 height 41
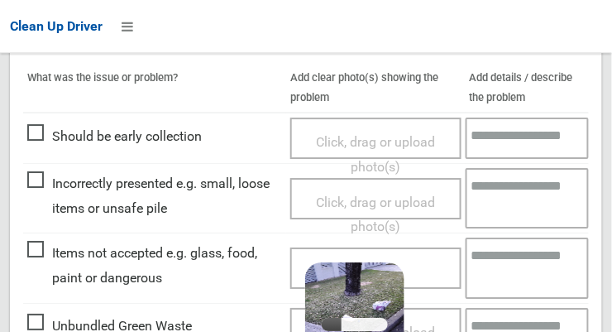
click at [516, 271] on textarea at bounding box center [528, 268] width 124 height 60
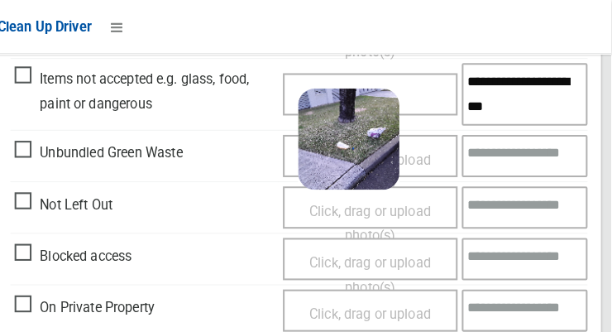
scroll to position [929, 0]
click at [537, 76] on textarea "**********" at bounding box center [528, 92] width 124 height 60
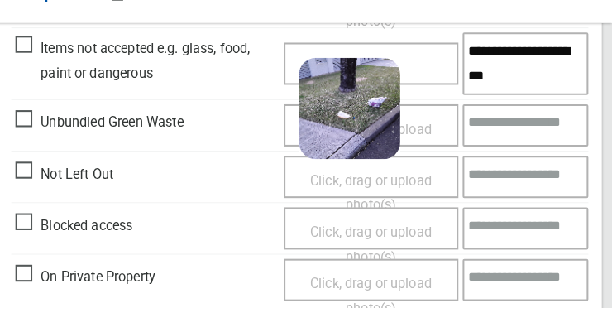
click at [475, 106] on textarea "**********" at bounding box center [528, 92] width 124 height 60
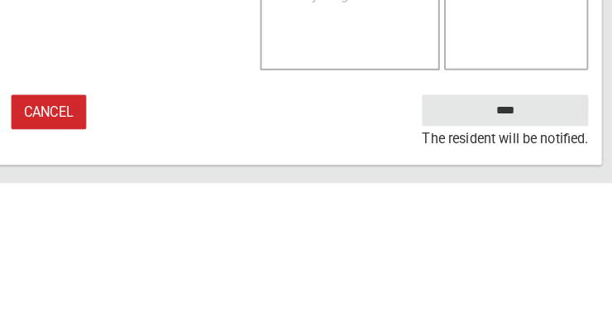
type textarea "**********"
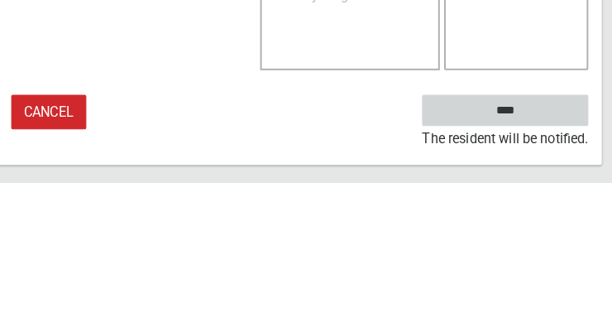
click at [534, 276] on input "****" at bounding box center [507, 261] width 163 height 31
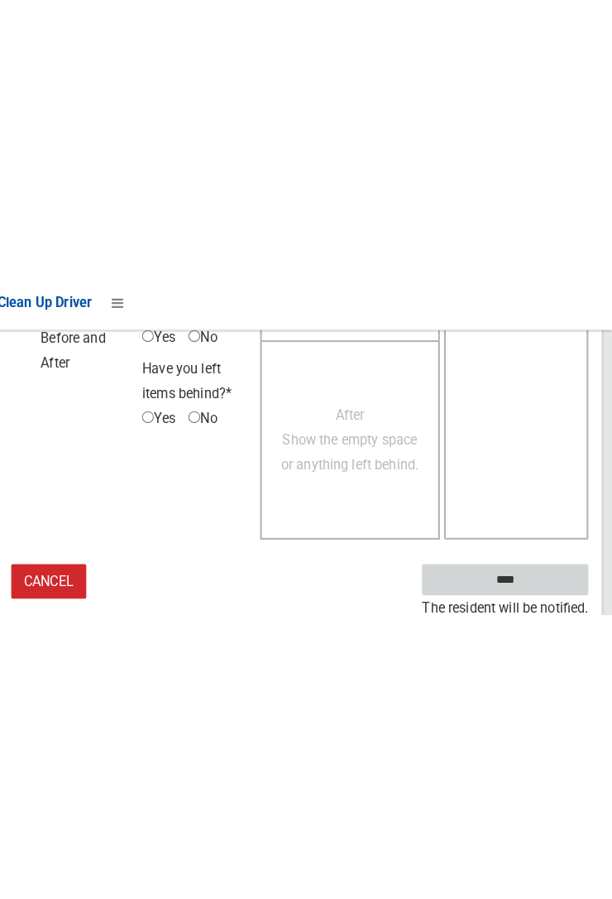
scroll to position [966, 0]
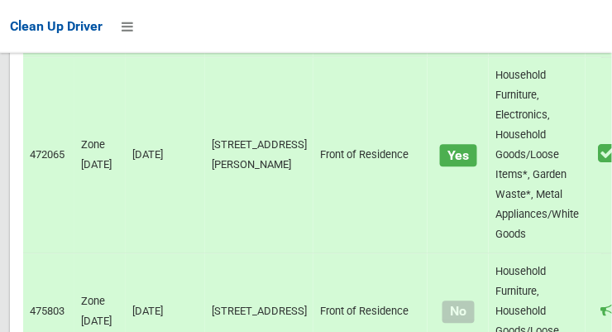
scroll to position [11077, 0]
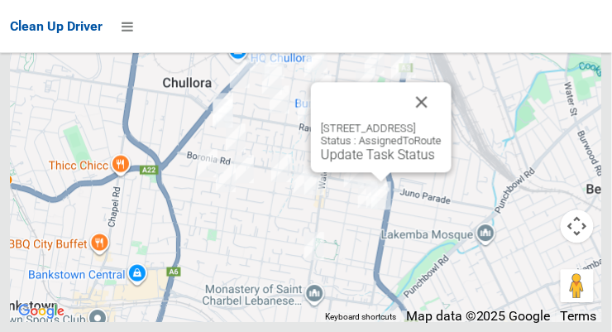
click at [442, 122] on button "Close" at bounding box center [422, 102] width 40 height 40
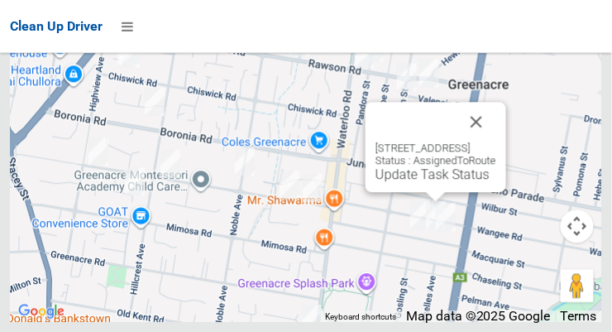
click at [425, 182] on link "Update Task Status" at bounding box center [433, 174] width 114 height 16
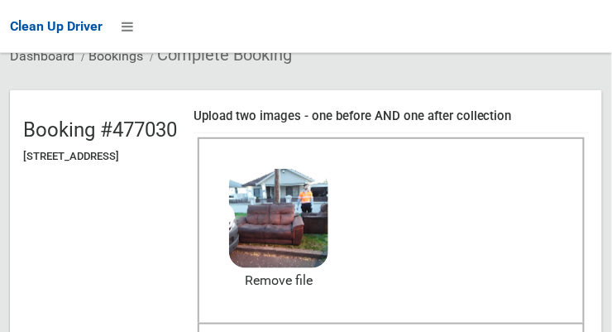
scroll to position [194, 0]
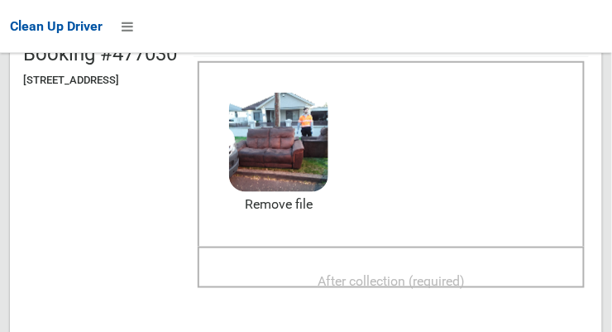
click at [436, 278] on span "After collection (required)" at bounding box center [391, 281] width 147 height 16
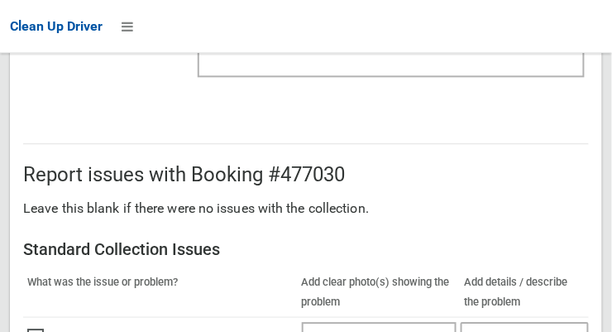
scroll to position [1496, 0]
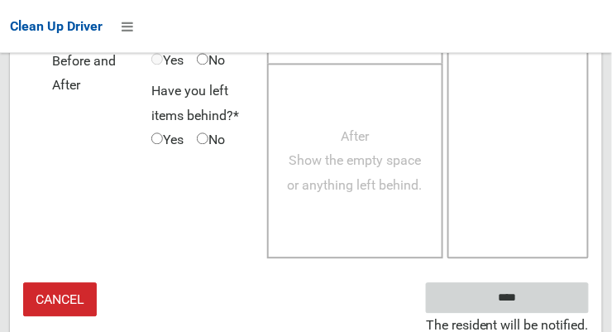
click at [532, 300] on input "****" at bounding box center [507, 297] width 163 height 31
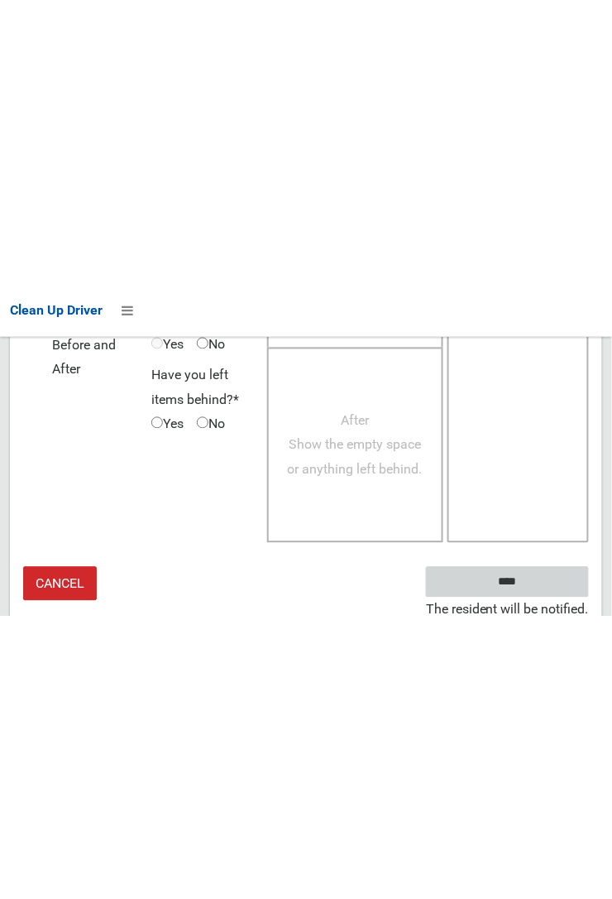
scroll to position [965, 0]
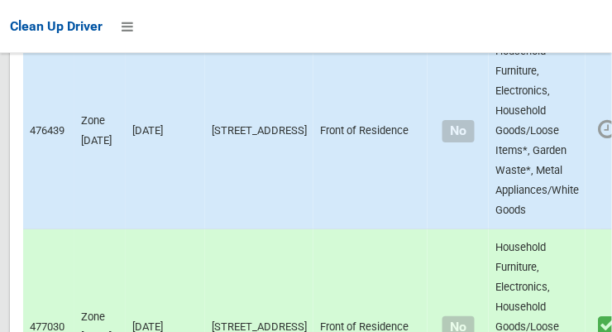
scroll to position [11077, 0]
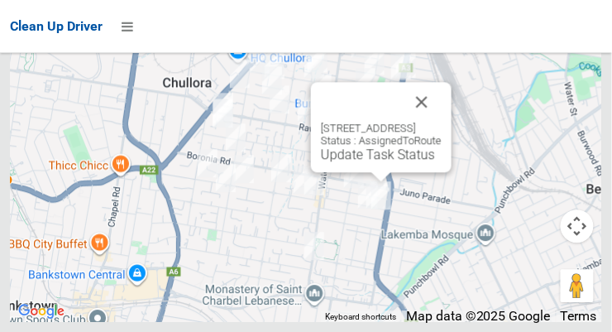
click at [373, 162] on link "Update Task Status" at bounding box center [378, 154] width 114 height 16
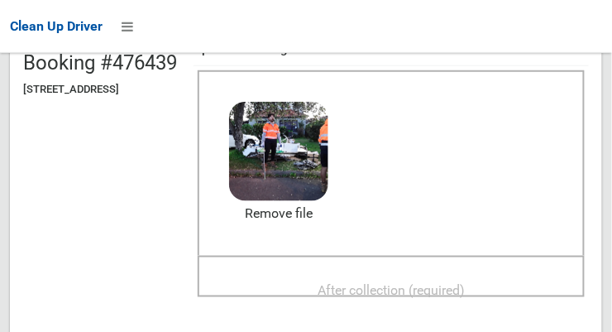
scroll to position [199, 0]
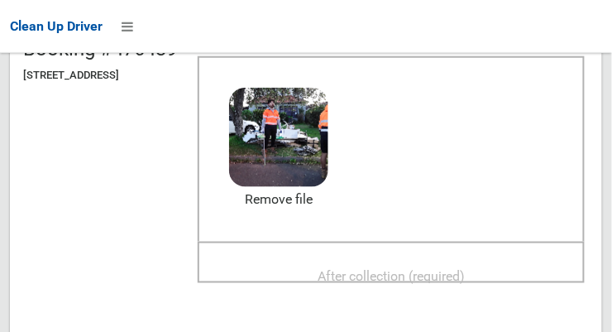
click at [454, 268] on span "After collection (required)" at bounding box center [391, 276] width 147 height 16
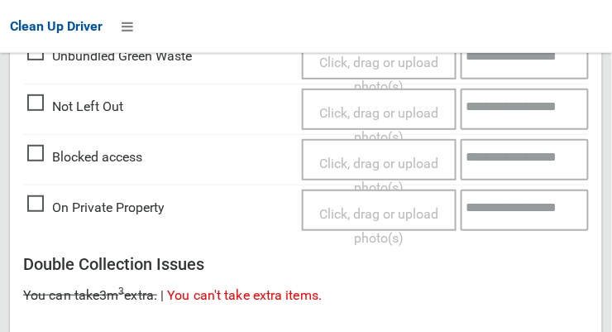
scroll to position [1496, 0]
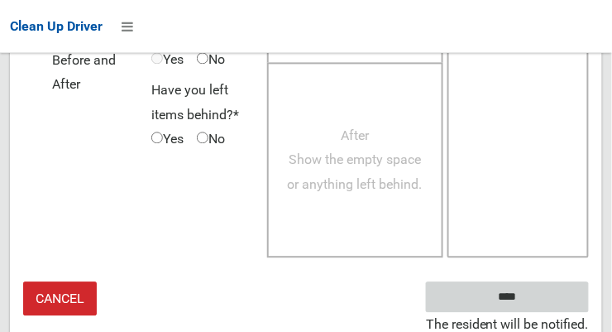
click at [553, 300] on input "****" at bounding box center [507, 297] width 163 height 31
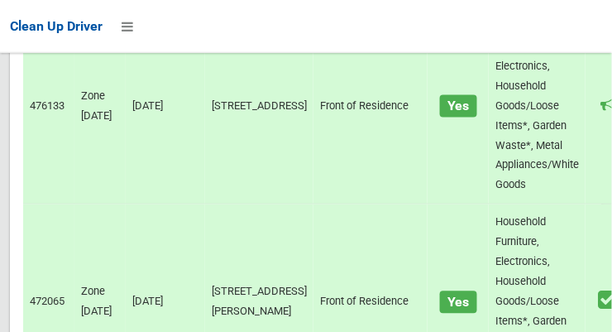
scroll to position [11077, 0]
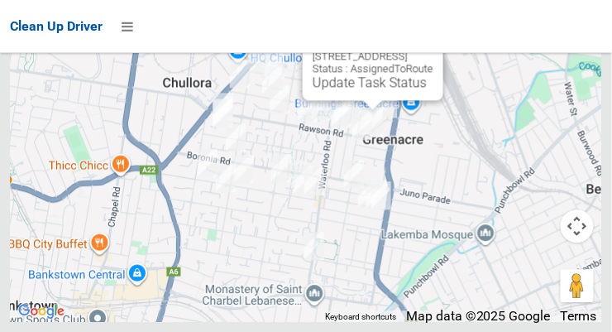
click at [372, 90] on link "Update Task Status" at bounding box center [370, 82] width 114 height 16
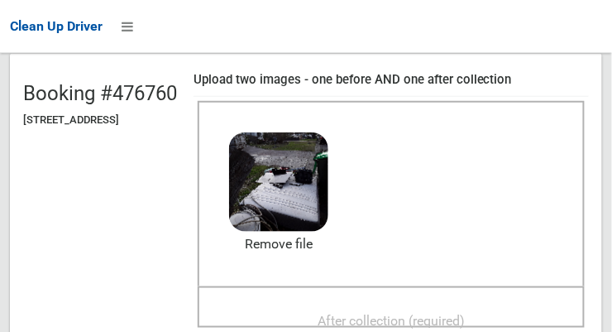
scroll to position [156, 0]
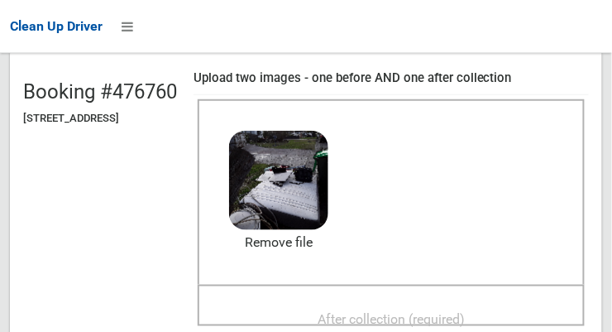
click at [426, 311] on span "After collection (required)" at bounding box center [391, 319] width 147 height 16
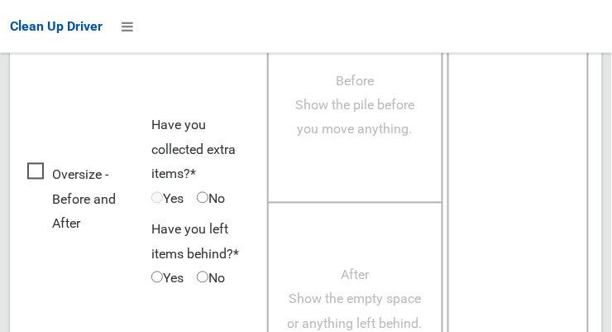
scroll to position [1496, 0]
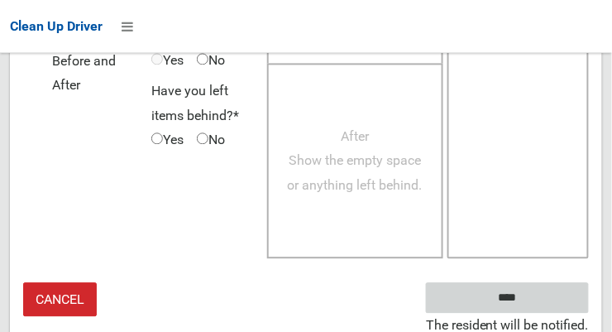
click at [542, 286] on input "****" at bounding box center [507, 297] width 163 height 31
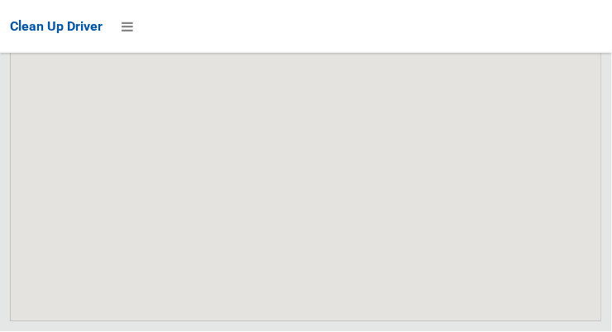
scroll to position [11077, 0]
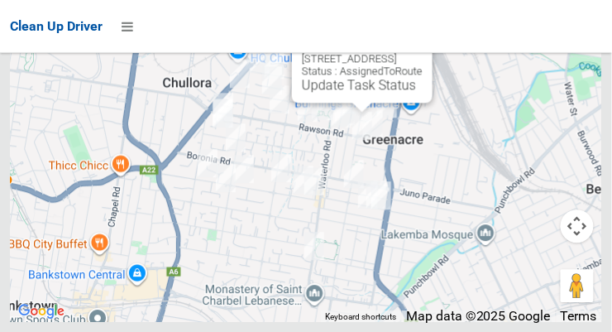
click at [360, 93] on link "Update Task Status" at bounding box center [359, 85] width 114 height 16
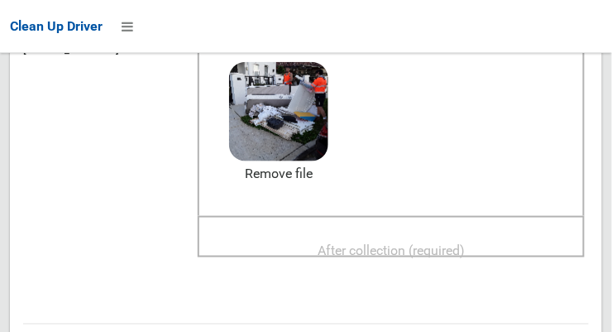
scroll to position [223, 0]
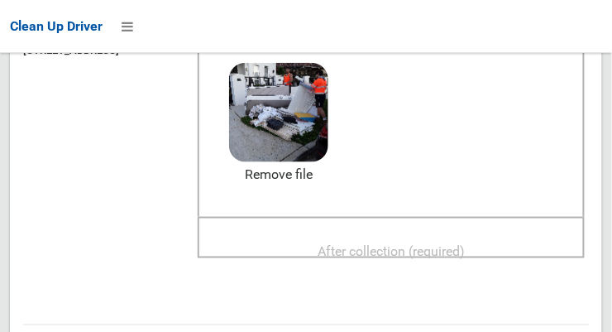
click at [455, 247] on span "After collection (required)" at bounding box center [391, 251] width 147 height 16
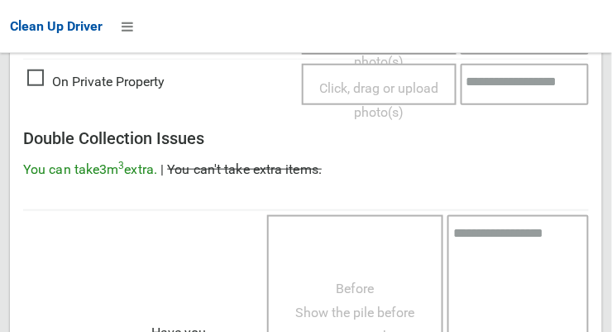
scroll to position [1496, 0]
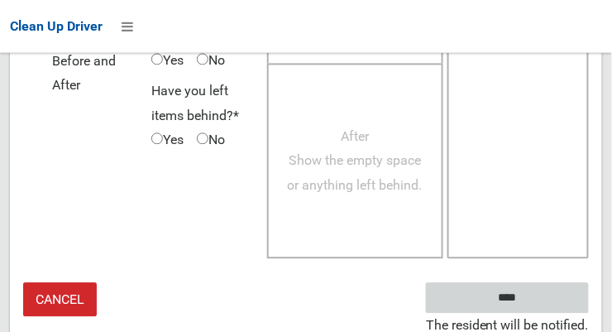
click at [550, 295] on input "****" at bounding box center [507, 297] width 163 height 31
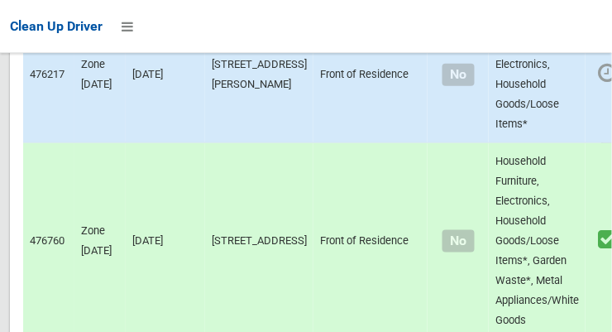
scroll to position [11077, 0]
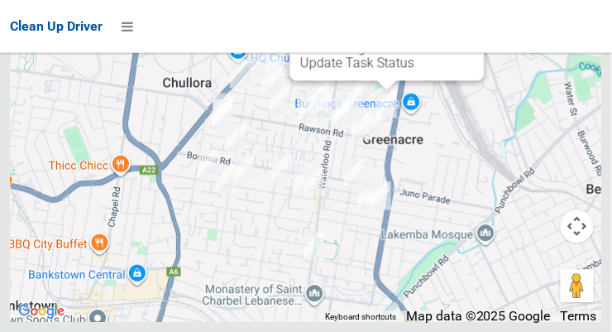
click at [371, 70] on link "Update Task Status" at bounding box center [357, 63] width 114 height 16
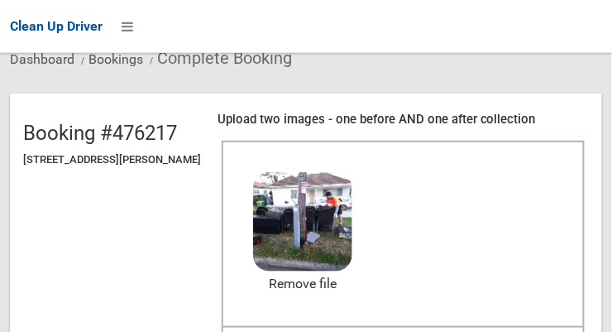
scroll to position [138, 0]
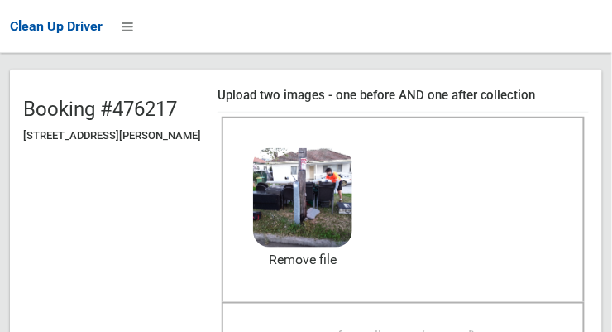
click at [463, 329] on span "After collection (required)" at bounding box center [403, 337] width 147 height 16
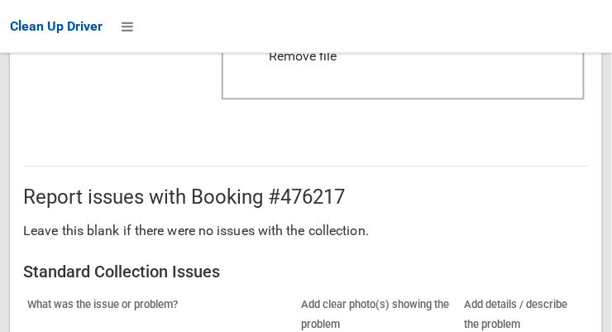
scroll to position [1496, 0]
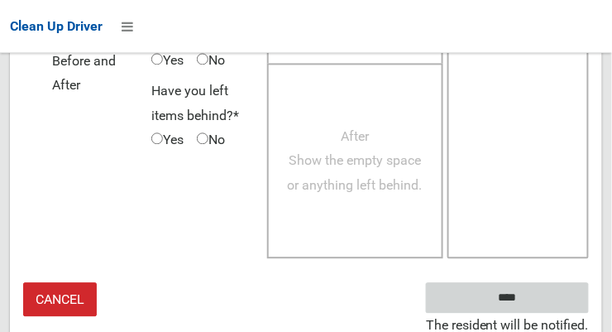
click at [545, 295] on input "****" at bounding box center [507, 297] width 163 height 31
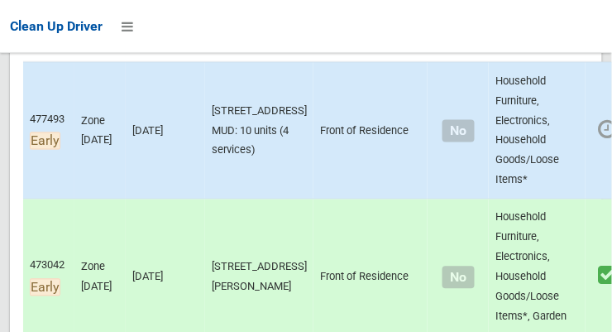
scroll to position [342, 0]
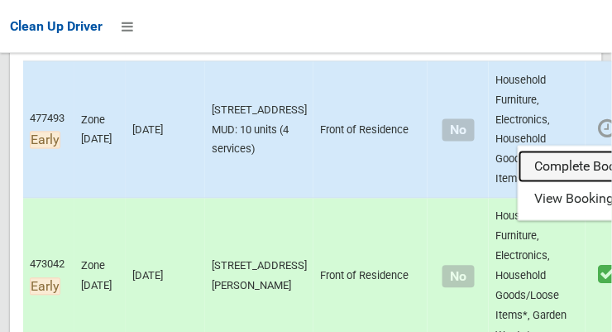
click at [527, 182] on link "Complete Booking" at bounding box center [617, 167] width 197 height 33
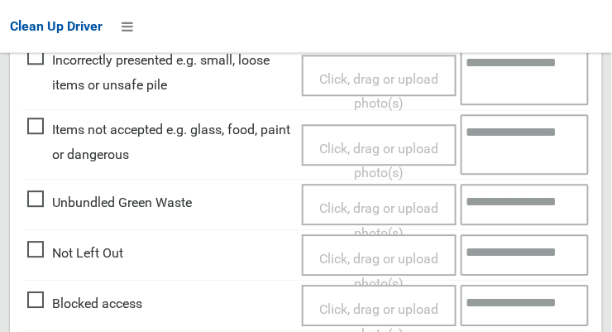
scroll to position [588, 0]
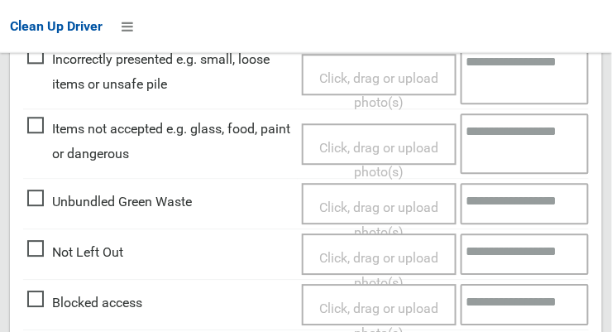
click at [398, 255] on span "Click, drag or upload photo(s)" at bounding box center [378, 271] width 119 height 41
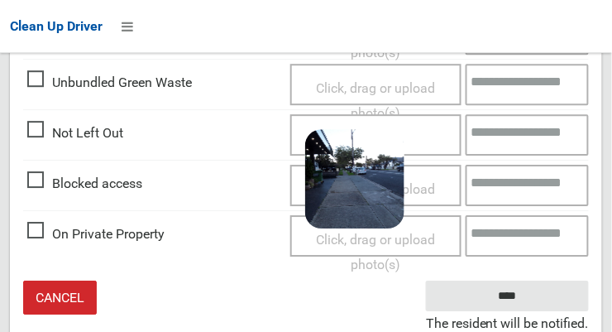
scroll to position [708, 0]
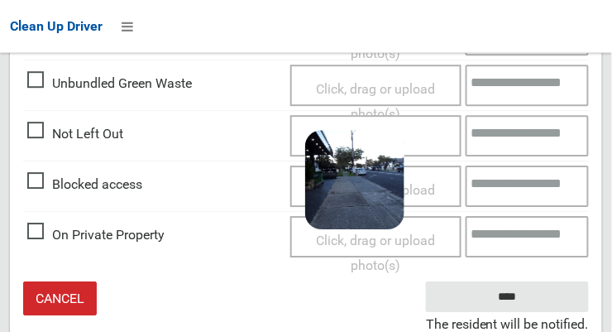
click at [419, 166] on div "Click, drag or upload photo(s)" at bounding box center [375, 186] width 170 height 41
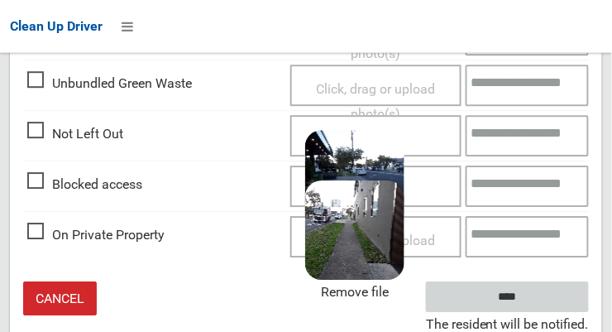
click at [556, 294] on input "****" at bounding box center [507, 296] width 163 height 31
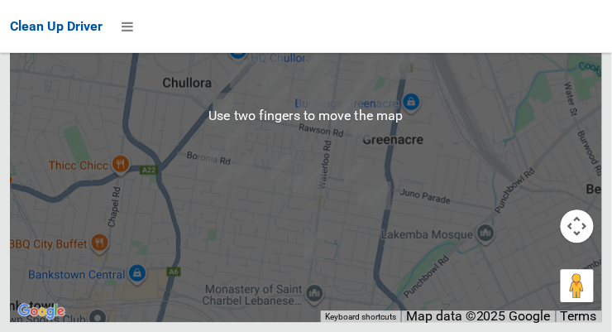
scroll to position [10984, 0]
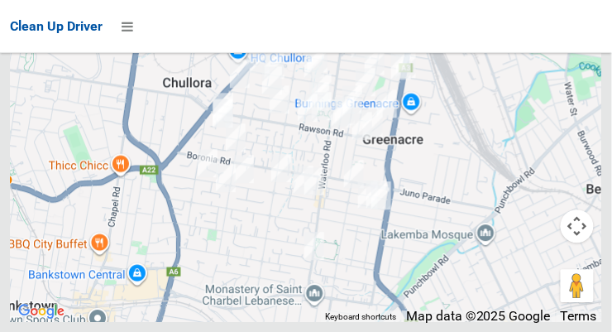
click at [583, 83] on div at bounding box center [306, 115] width 593 height 414
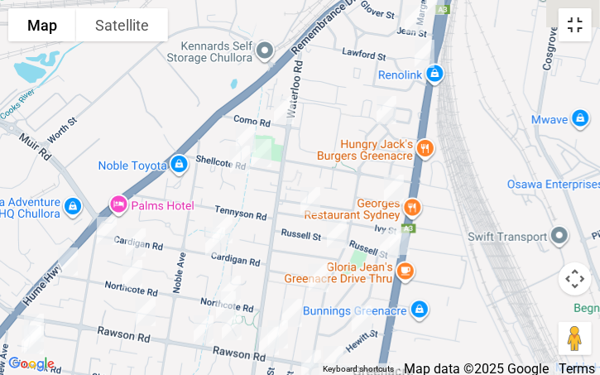
click at [573, 31] on button "Toggle fullscreen view" at bounding box center [575, 24] width 33 height 33
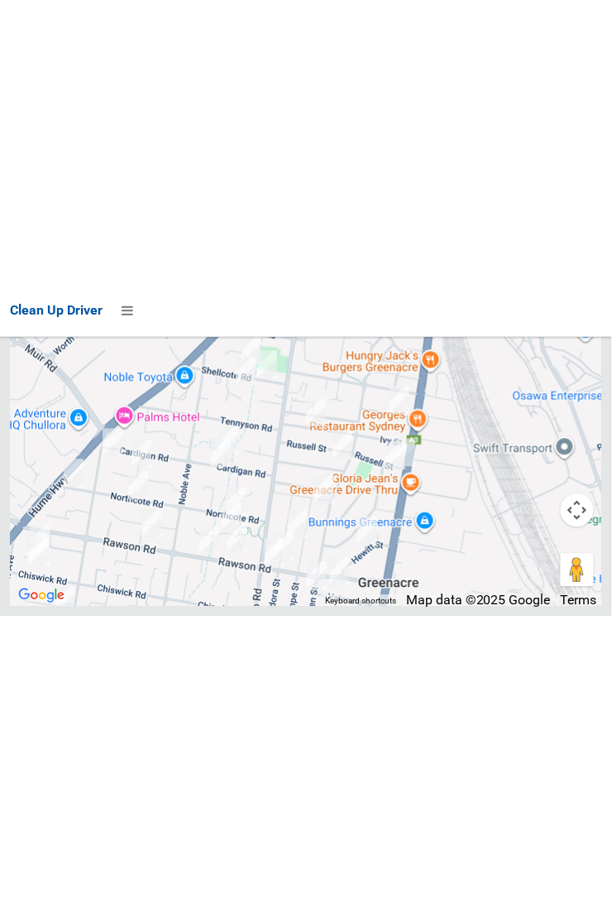
scroll to position [10547, 0]
